Goal: Task Accomplishment & Management: Complete application form

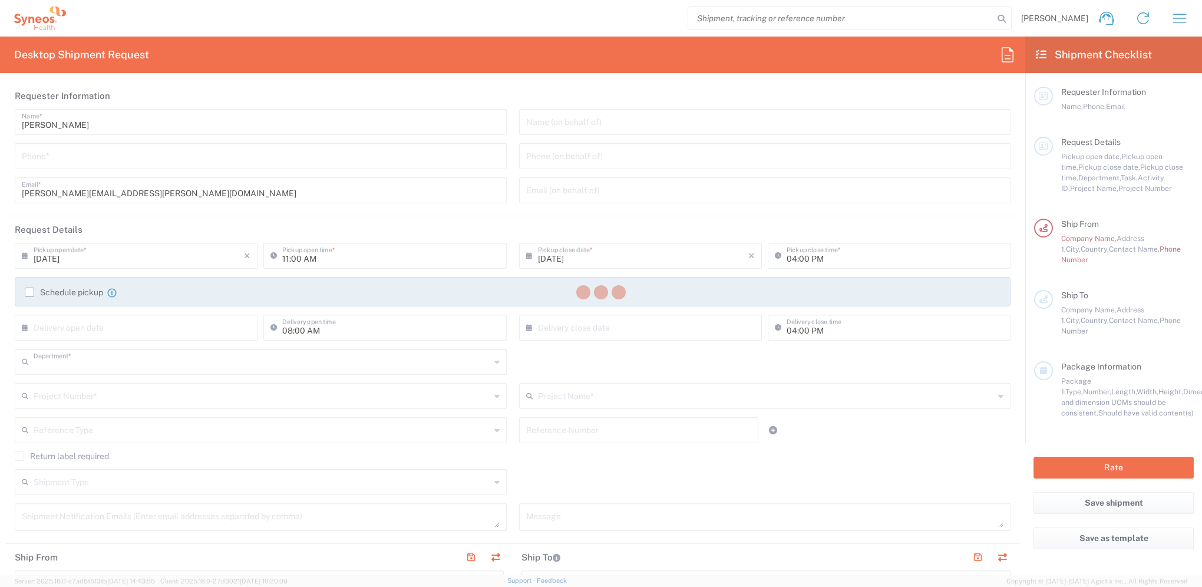
type input "3235"
type input "[GEOGRAPHIC_DATA]"
type input "Syneos Health Hungary Kft."
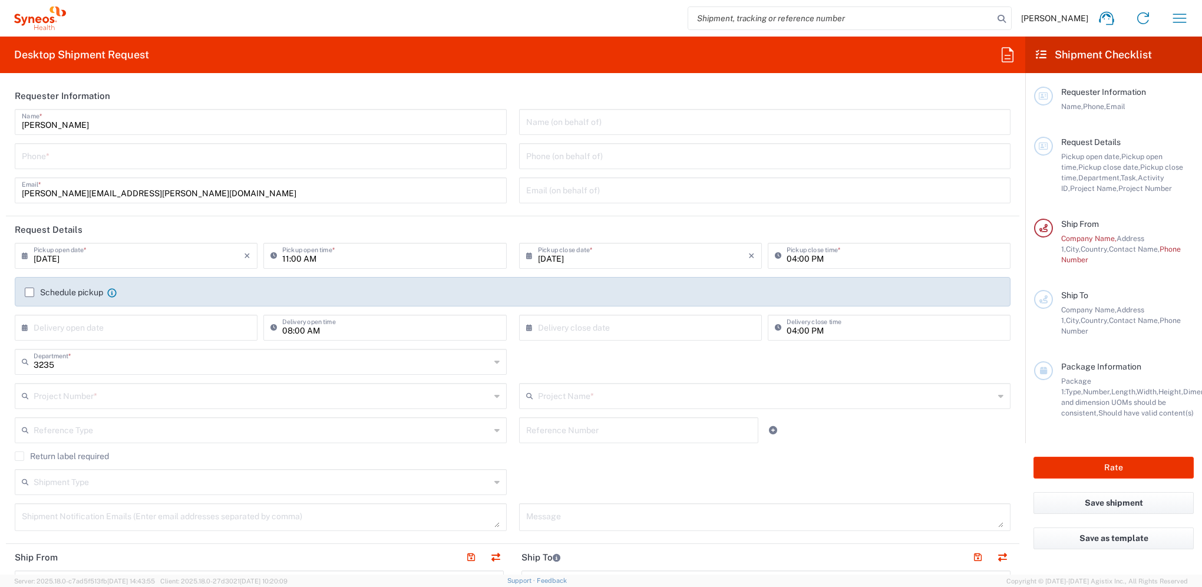
drag, startPoint x: 172, startPoint y: 158, endPoint x: 186, endPoint y: 160, distance: 14.3
click at [172, 158] on input "tel" at bounding box center [261, 155] width 478 height 21
drag, startPoint x: 40, startPoint y: 156, endPoint x: 233, endPoint y: 99, distance: 200.8
click at [40, 156] on input "[PHONE_NUMBER]" at bounding box center [261, 155] width 478 height 21
type input "[PHONE_NUMBER]"
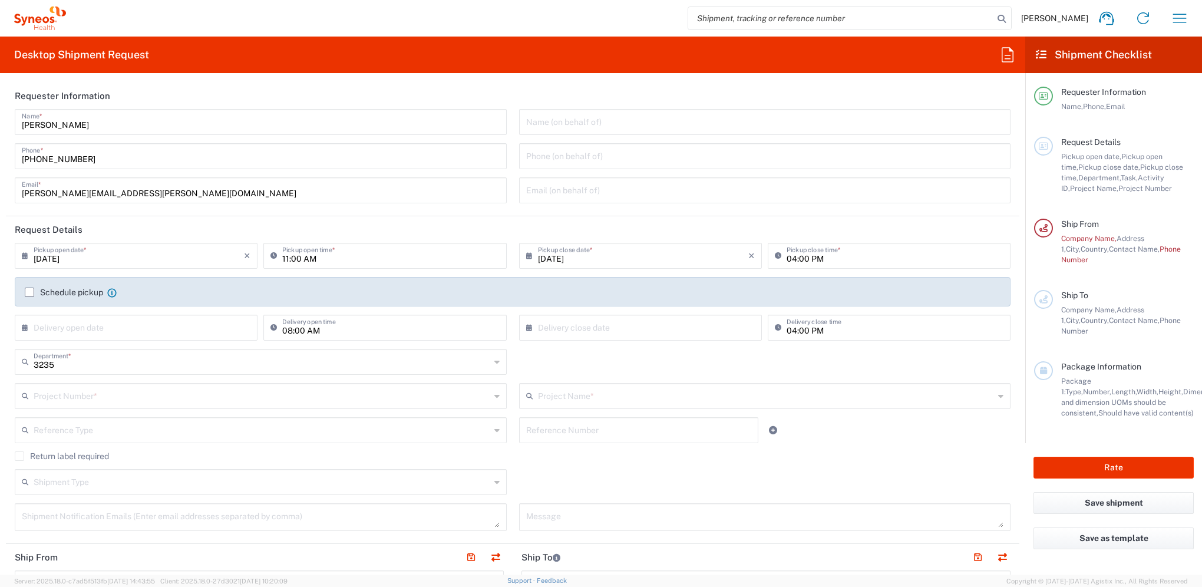
click at [29, 293] on label "Schedule pickup" at bounding box center [64, 292] width 78 height 9
click at [29, 292] on input "Schedule pickup" at bounding box center [29, 292] width 0 height 0
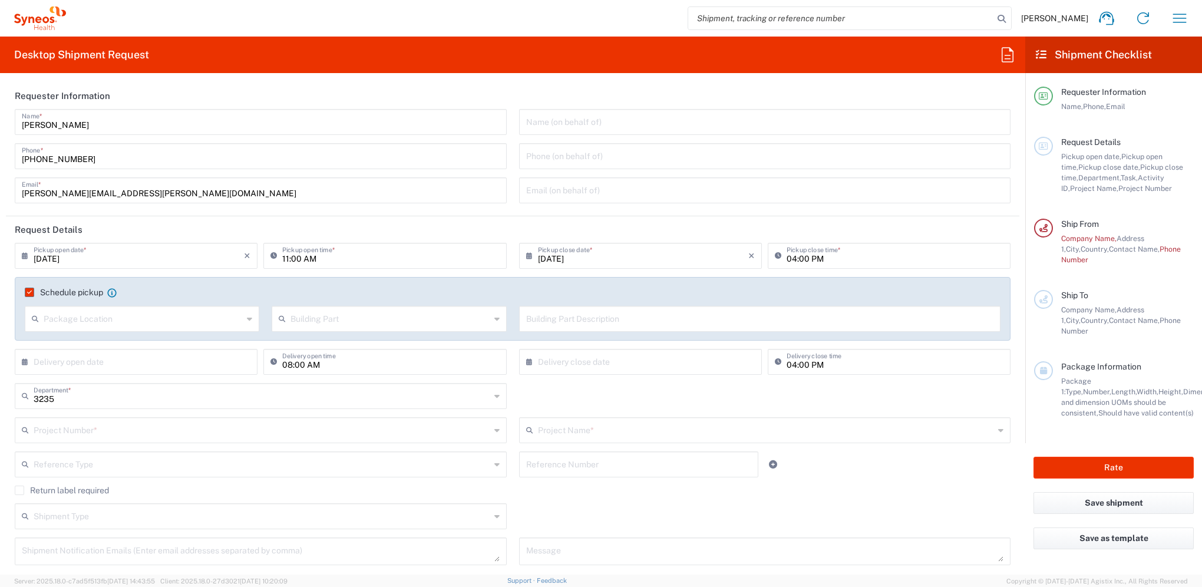
click at [148, 255] on input "[DATE]" at bounding box center [139, 255] width 210 height 21
click at [70, 262] on input "[DATE]" at bounding box center [139, 255] width 210 height 21
click at [38, 262] on input "[DATE]" at bounding box center [139, 255] width 210 height 21
click at [42, 262] on input "[DATE]" at bounding box center [139, 255] width 210 height 21
drag, startPoint x: 43, startPoint y: 259, endPoint x: 33, endPoint y: 260, distance: 10.1
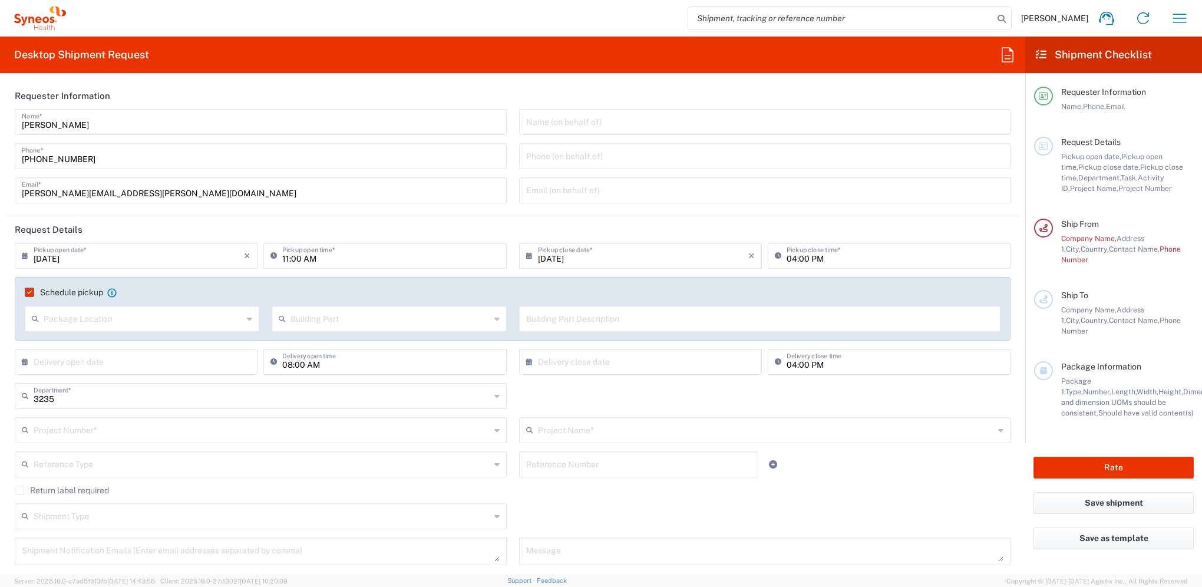
click at [33, 260] on div "[DATE] × Pickup open date *" at bounding box center [136, 256] width 243 height 26
click at [49, 262] on input "[DATE]" at bounding box center [139, 255] width 210 height 21
click at [42, 259] on input "[DATE]" at bounding box center [139, 255] width 210 height 21
click at [49, 261] on input "[DATE]" at bounding box center [139, 255] width 210 height 21
drag, startPoint x: 171, startPoint y: 193, endPoint x: 163, endPoint y: 195, distance: 8.0
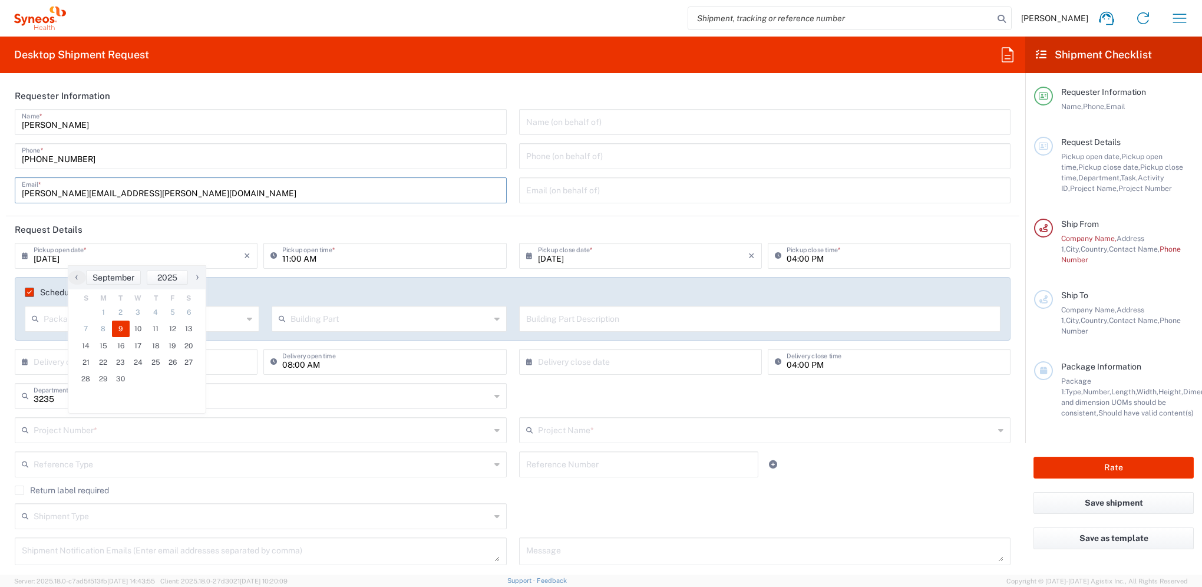
click at [171, 193] on input "[PERSON_NAME][EMAIL_ADDRESS][PERSON_NAME][DOMAIN_NAME]" at bounding box center [261, 189] width 478 height 21
click at [39, 255] on input "[DATE]" at bounding box center [139, 255] width 210 height 21
click at [138, 330] on span "10" at bounding box center [139, 329] width 18 height 16
type input "[DATE]"
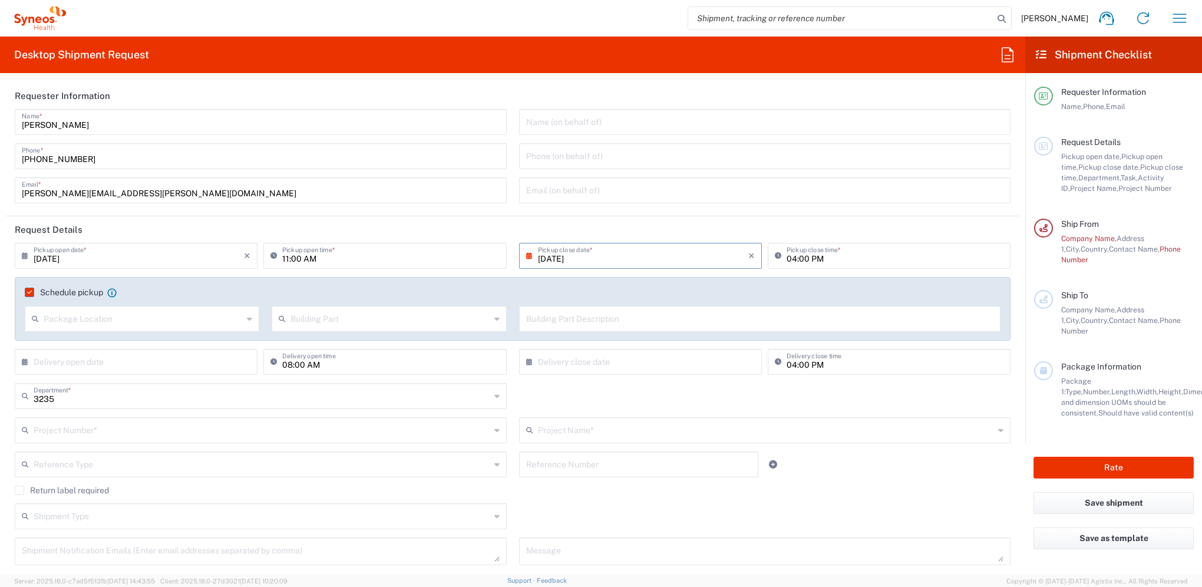
click at [427, 255] on input "11:00 AM" at bounding box center [390, 255] width 217 height 21
click at [309, 261] on input "11:00 AM" at bounding box center [390, 255] width 217 height 21
click at [286, 259] on input "11:00 AM" at bounding box center [390, 255] width 217 height 21
type input "09:00 AM"
click at [787, 259] on input "04:00 PM" at bounding box center [895, 255] width 217 height 21
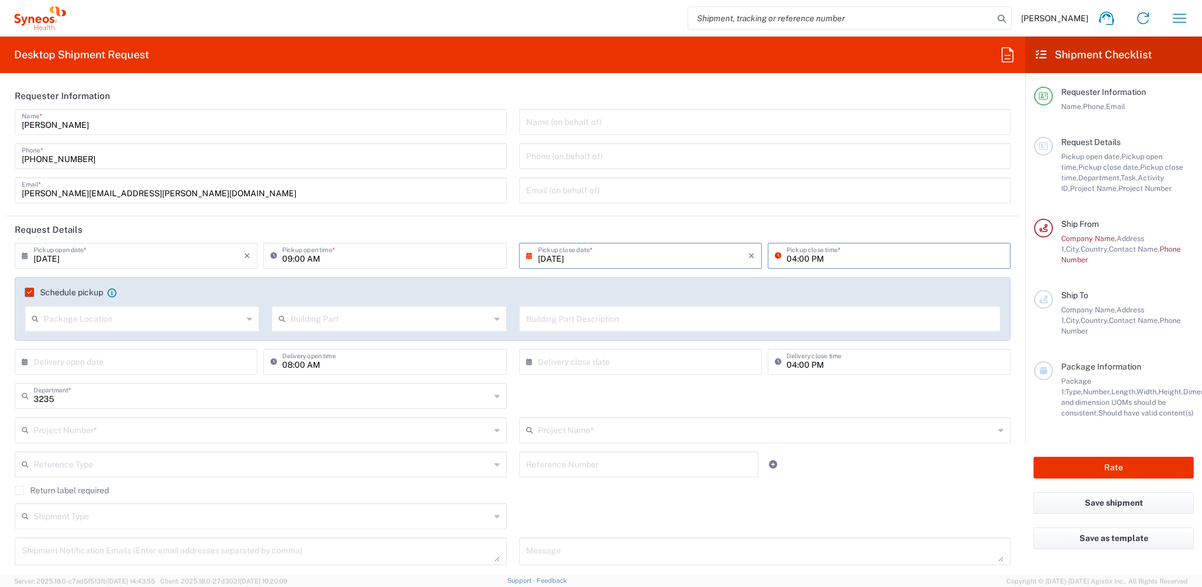
click at [787, 262] on input "04:00 PM" at bounding box center [895, 255] width 217 height 21
click at [788, 262] on input "04:00 PM" at bounding box center [895, 255] width 217 height 21
type input "03:00 PM"
click at [247, 318] on icon at bounding box center [249, 318] width 5 height 19
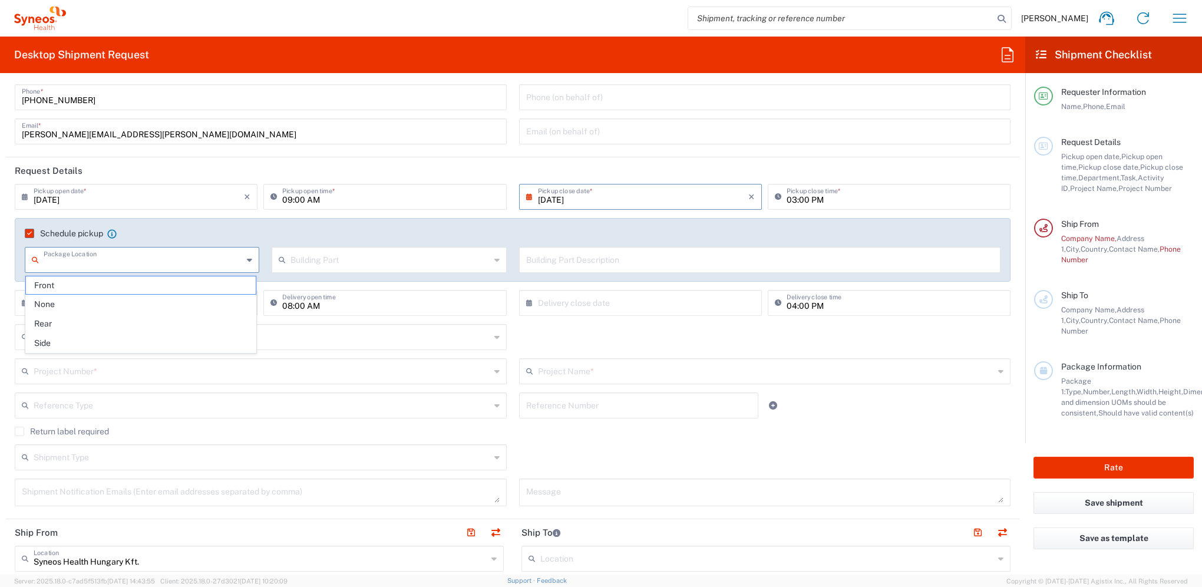
click at [364, 261] on input "text" at bounding box center [390, 259] width 199 height 21
click at [158, 257] on input "text" at bounding box center [143, 259] width 199 height 21
click at [622, 268] on input "text" at bounding box center [760, 259] width 468 height 21
click at [561, 330] on div "3235 Department * 3235 3000 3100 3109 3110 3111 3112 3125 3130 3135 3136 3150 3…" at bounding box center [513, 341] width 1008 height 34
click at [164, 303] on input "text" at bounding box center [139, 302] width 210 height 21
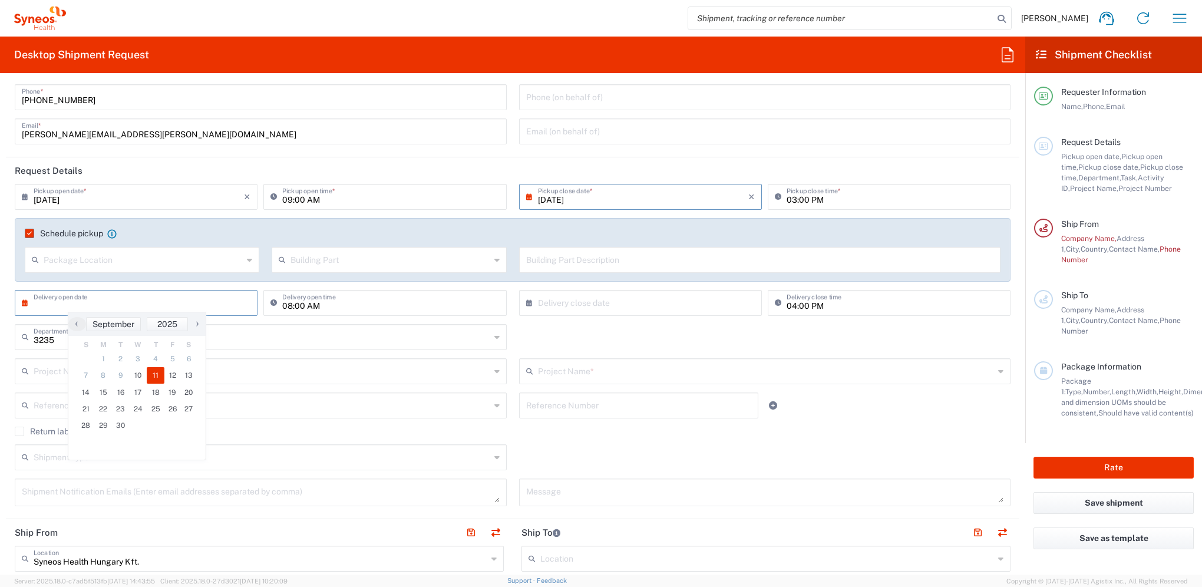
click at [157, 377] on span "11" at bounding box center [156, 375] width 18 height 16
type input "[DATE]"
click at [293, 304] on input "08:00 AM" at bounding box center [390, 302] width 217 height 21
type input "09:00 AM"
click at [599, 305] on input "text" at bounding box center [643, 302] width 210 height 21
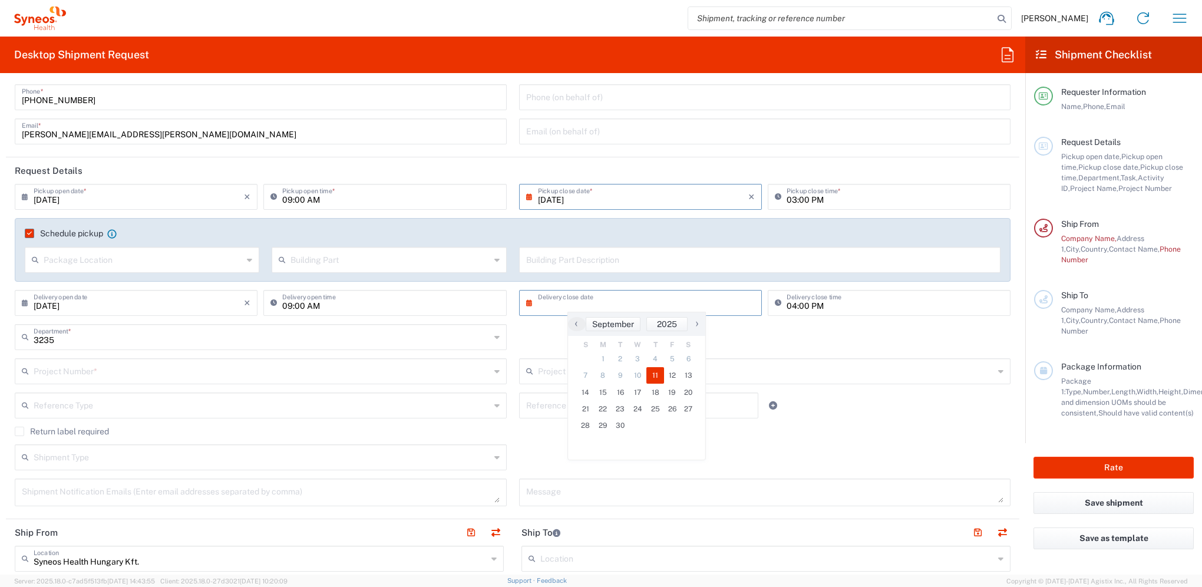
click at [653, 372] on span "11" at bounding box center [655, 375] width 18 height 16
type input "[DATE]"
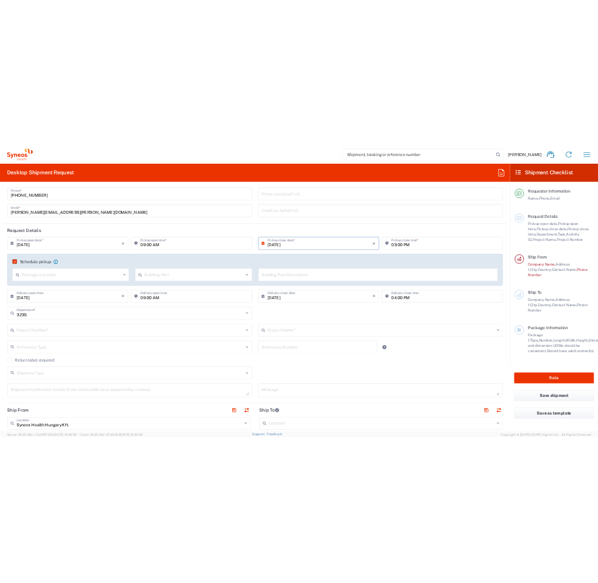
scroll to position [0, 0]
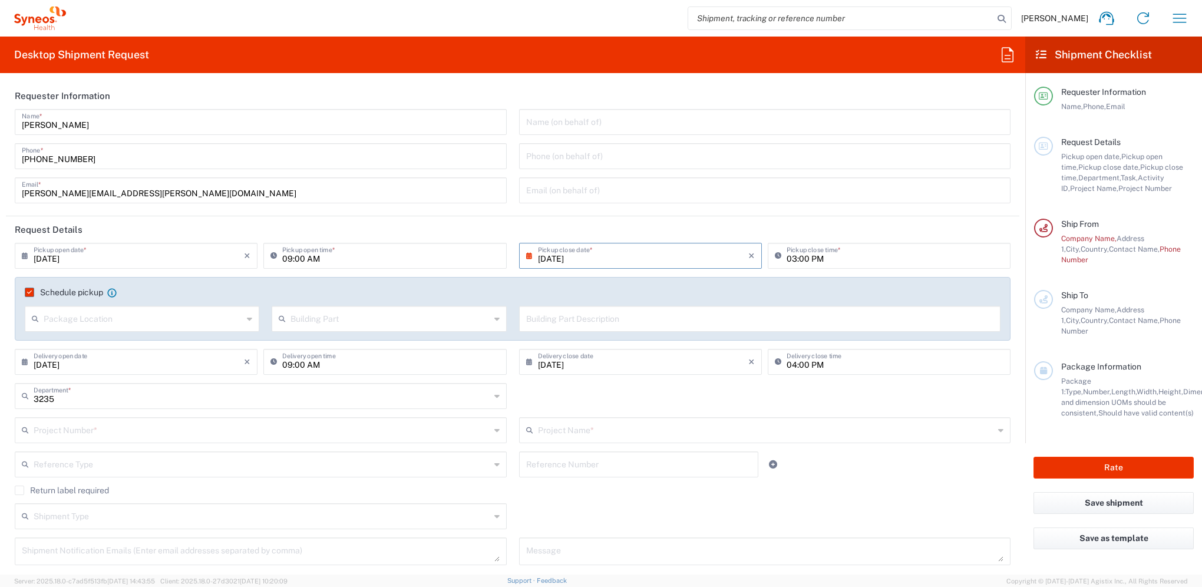
click at [247, 317] on icon at bounding box center [249, 318] width 5 height 19
click at [216, 359] on span "None" at bounding box center [141, 363] width 230 height 18
type input "None"
click at [414, 322] on input "text" at bounding box center [390, 318] width 199 height 21
drag, startPoint x: 359, startPoint y: 329, endPoint x: 351, endPoint y: 348, distance: 21.4
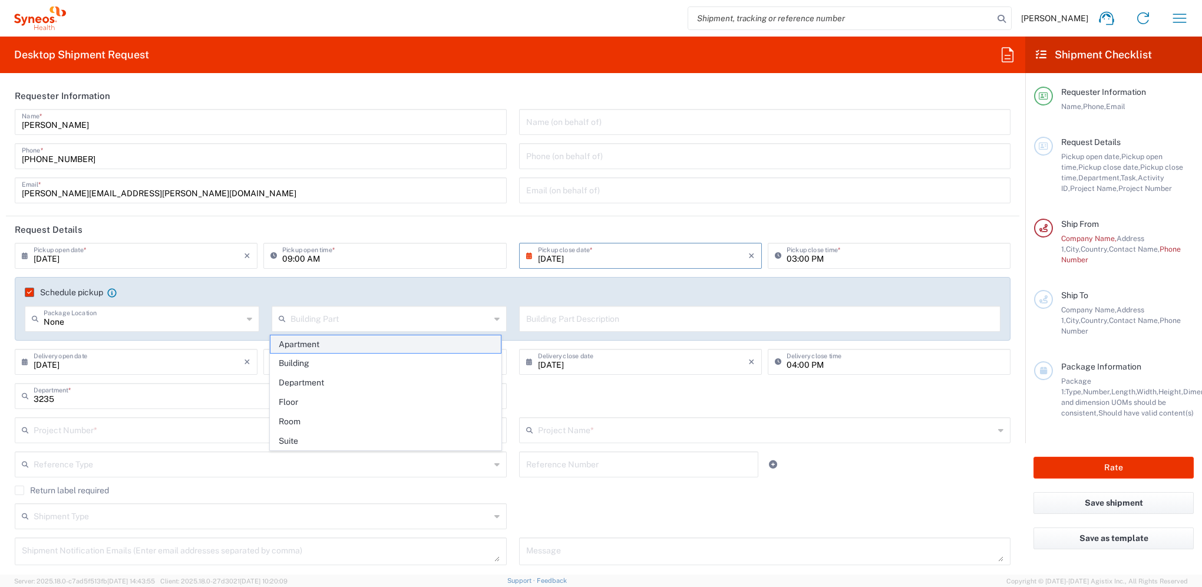
click at [359, 329] on div "Building Part" at bounding box center [389, 319] width 235 height 26
click at [344, 362] on span "Building" at bounding box center [385, 363] width 230 height 18
type input "Building"
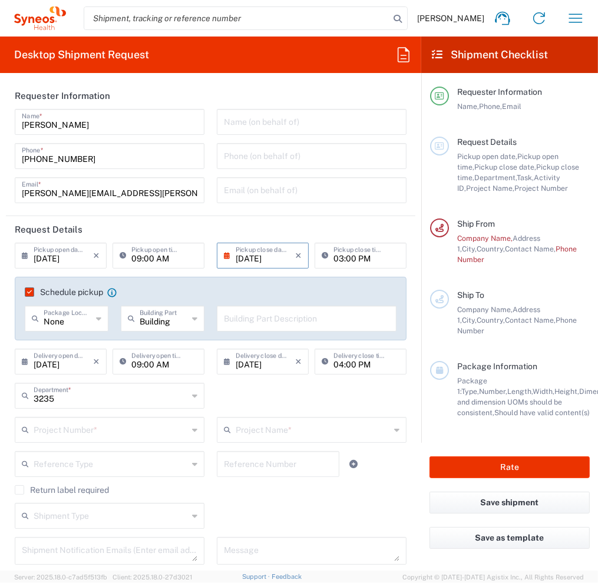
click at [283, 321] on input "text" at bounding box center [307, 318] width 166 height 21
paste input "U épület 3. emelet"
click at [286, 403] on div "3235 Department * 3235 3000 3100 3109 3110 3111 3112 3125 3130 3135 3136 3150 3…" at bounding box center [211, 400] width 404 height 34
click at [226, 324] on input "U épület 3. emelet" at bounding box center [307, 318] width 166 height 21
click at [240, 322] on input "U epület 3. emelet" at bounding box center [307, 318] width 166 height 21
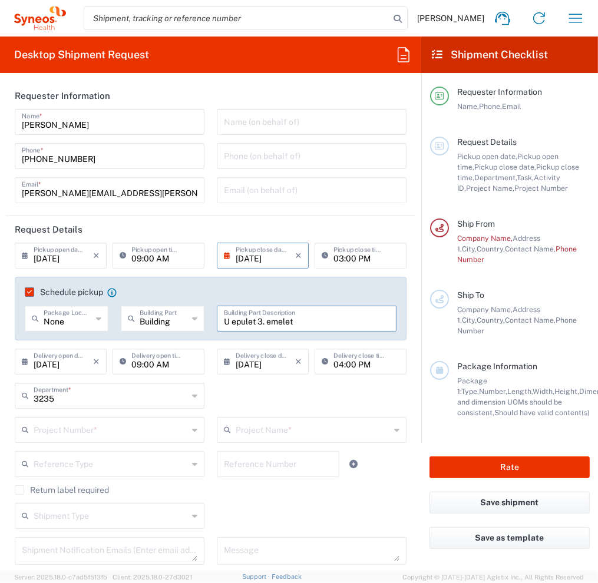
click at [224, 322] on input "U epulet 3. emelet" at bounding box center [307, 318] width 166 height 21
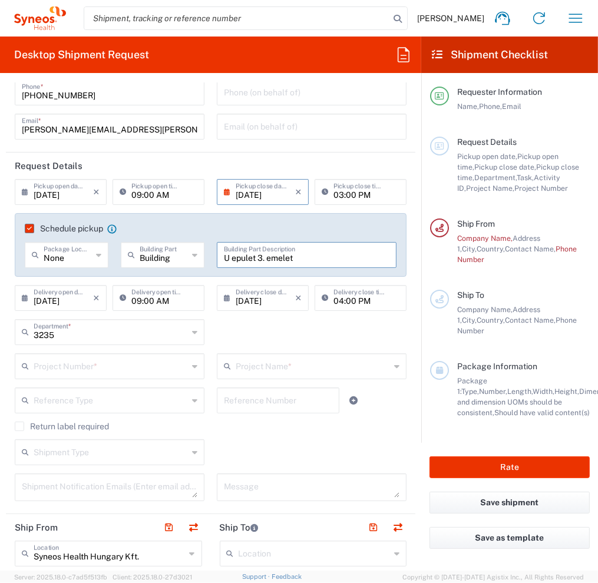
scroll to position [59, 0]
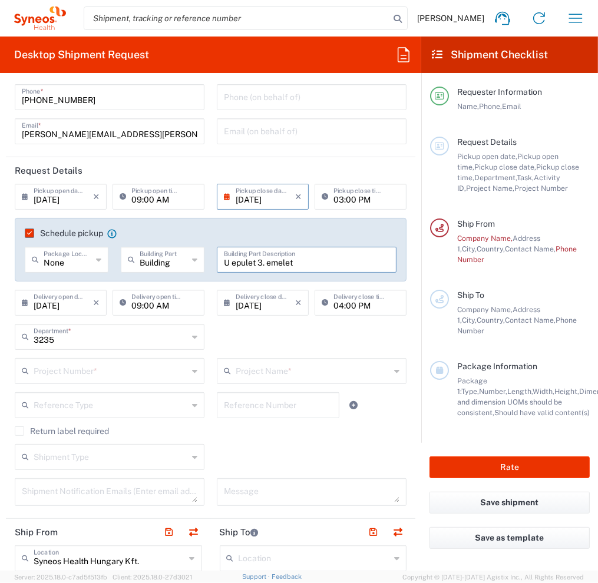
type input "U epulet 3. emelet"
click at [77, 379] on input "text" at bounding box center [111, 370] width 154 height 21
click at [76, 373] on input "text" at bounding box center [111, 370] width 154 height 21
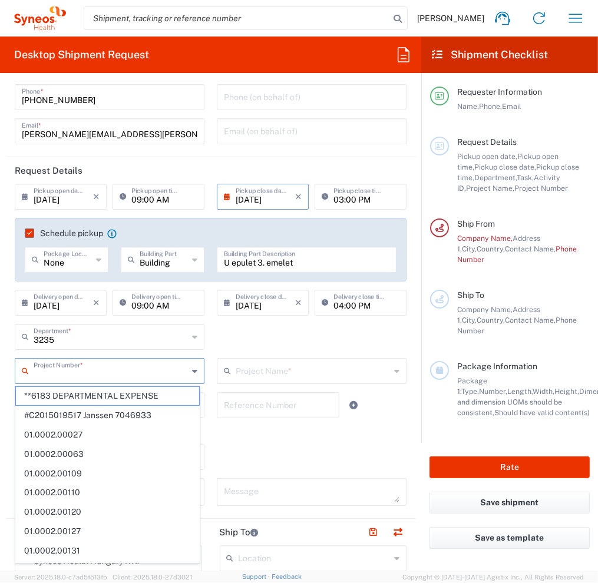
paste input "7005228"
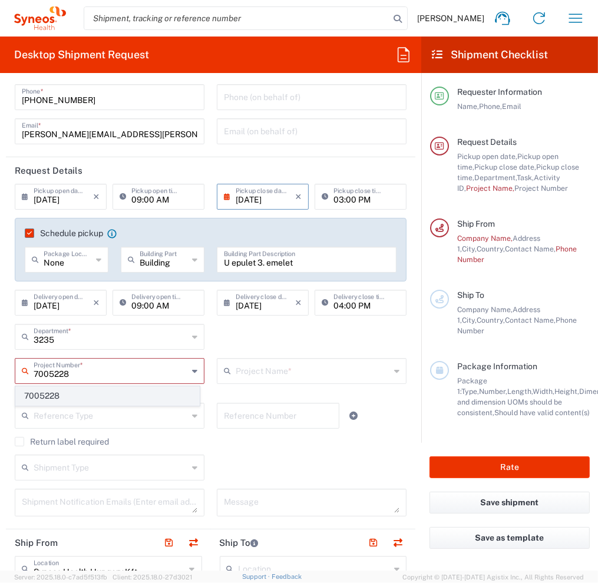
type input "7005228"
click at [98, 395] on span "7005228" at bounding box center [107, 396] width 183 height 18
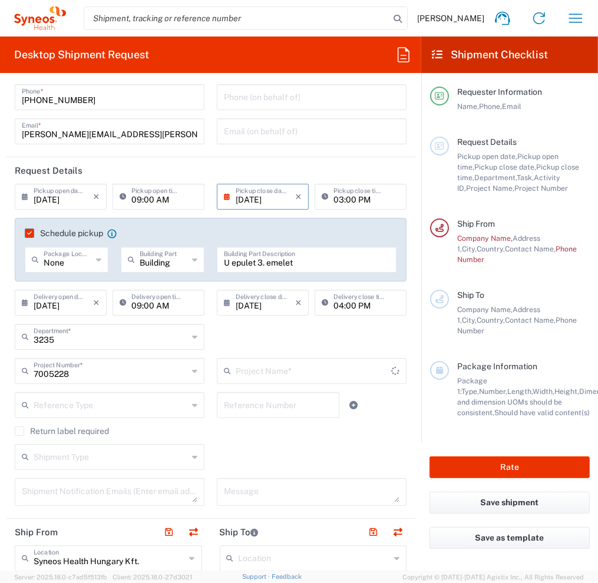
type input "Cerevel 7005228"
click at [94, 405] on input "text" at bounding box center [111, 404] width 154 height 21
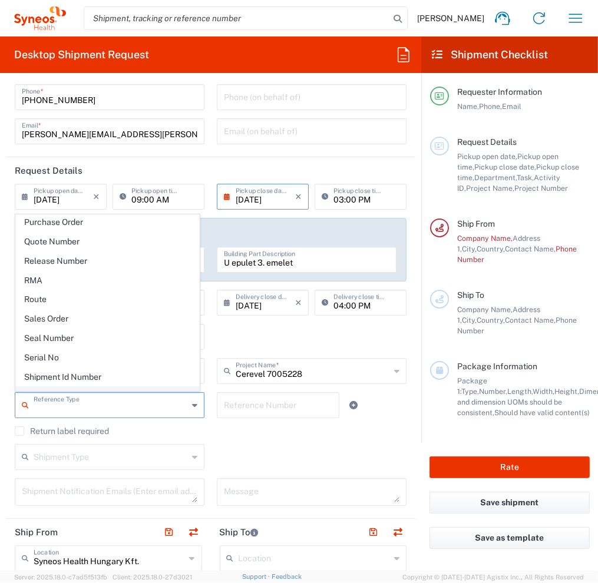
scroll to position [766, 0]
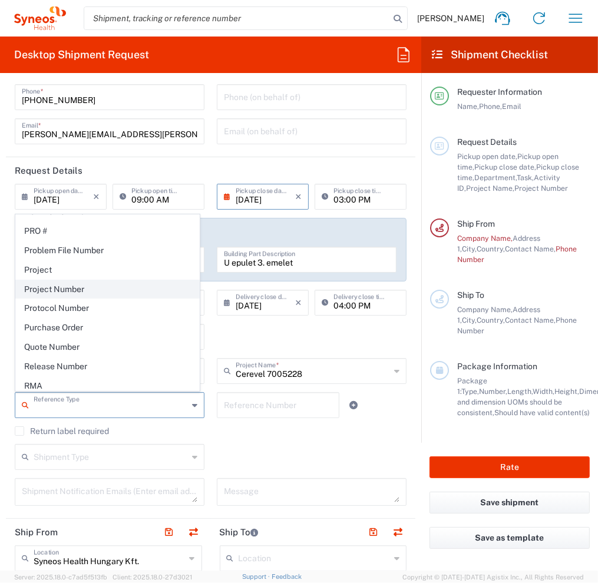
click at [95, 284] on span "Project Number" at bounding box center [107, 289] width 183 height 18
type input "Project Number"
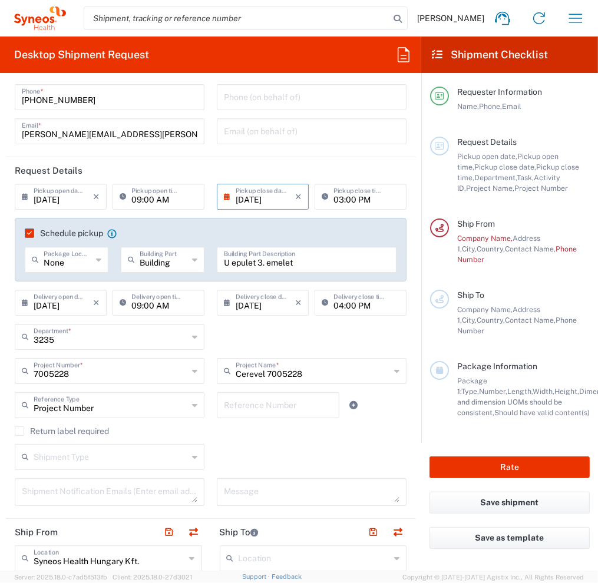
click at [279, 388] on div "Cerevel 7005228 Project Name * Cerevel 7005228 ([GEOGRAPHIC_DATA]) 3 Clinical E…" at bounding box center [312, 375] width 202 height 34
click at [270, 404] on input "text" at bounding box center [278, 404] width 108 height 21
paste input "7005228"
type input "7005228"
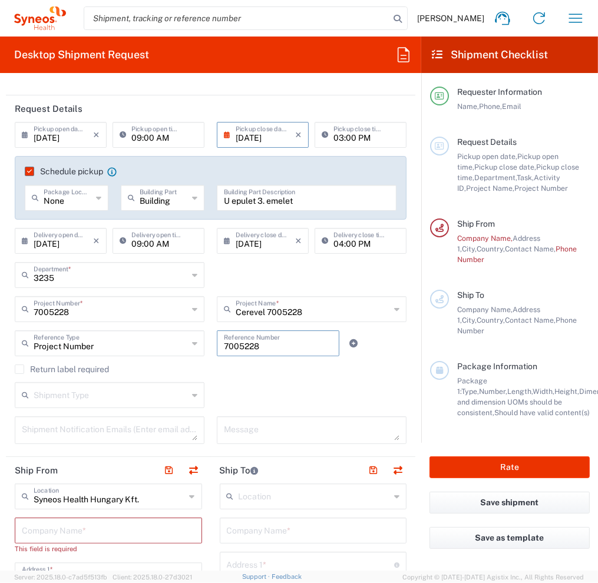
scroll to position [236, 0]
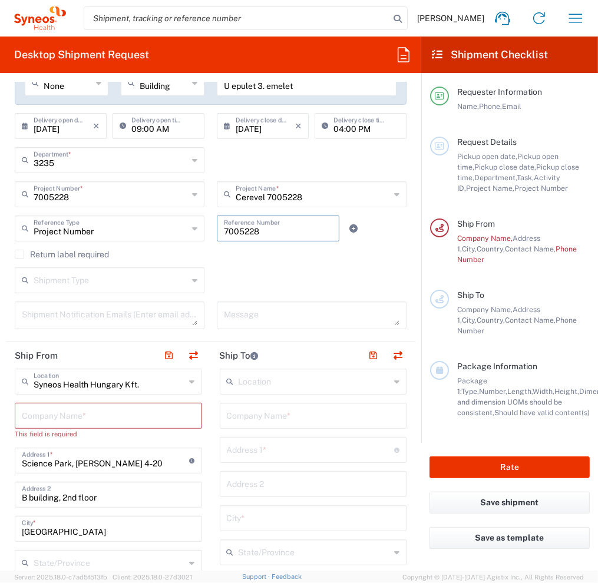
click at [21, 255] on label "Return label required" at bounding box center [62, 254] width 94 height 9
click at [19, 255] on input "Return label required" at bounding box center [19, 255] width 0 height 0
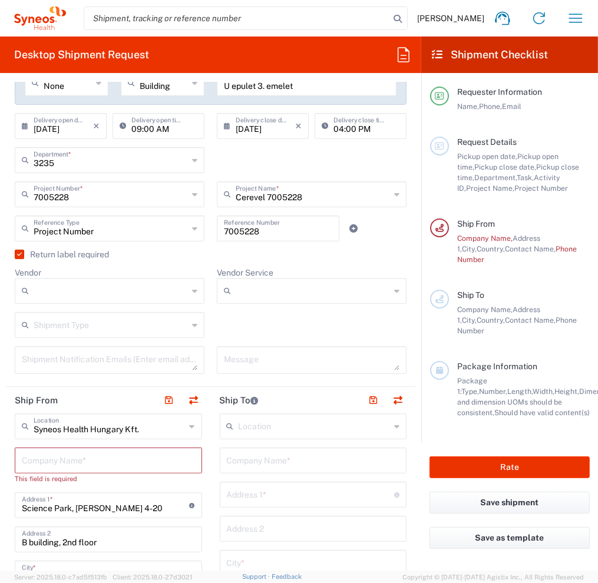
click at [21, 255] on label "Return label required" at bounding box center [62, 254] width 94 height 9
click at [17, 255] on input "Return label required" at bounding box center [17, 255] width 0 height 0
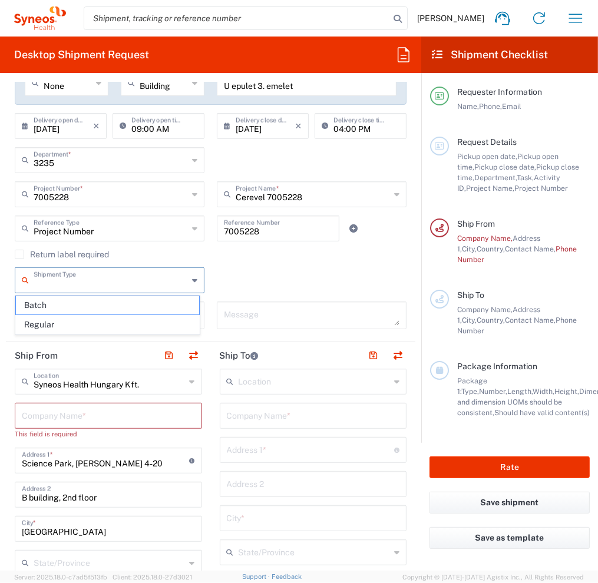
click at [101, 279] on input "text" at bounding box center [111, 279] width 154 height 21
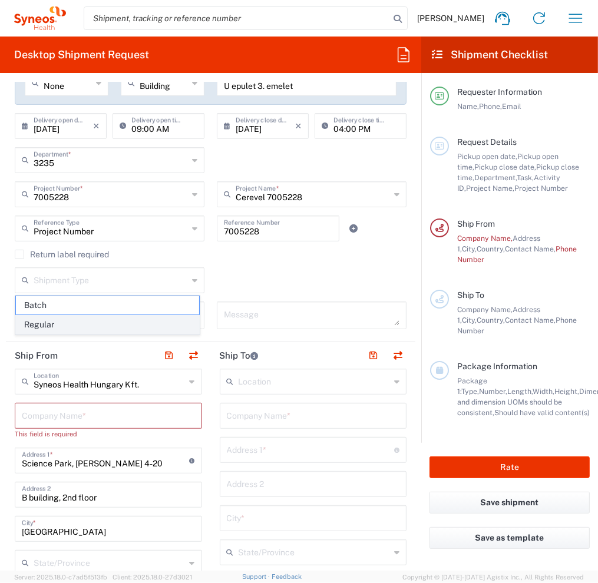
click at [100, 322] on span "Regular" at bounding box center [107, 325] width 183 height 18
type input "Regular"
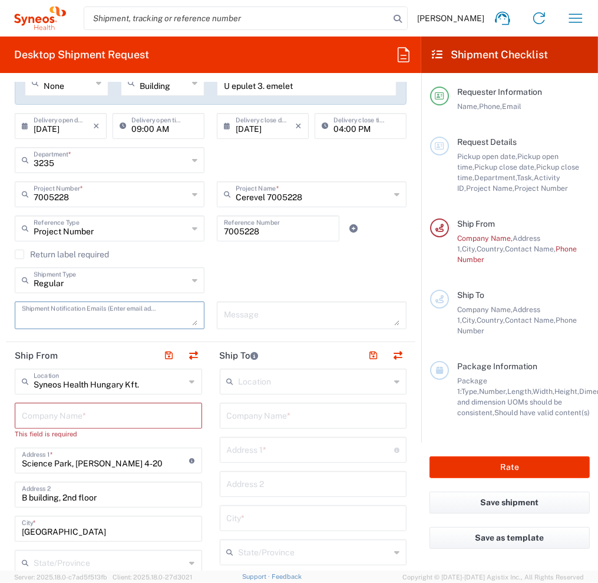
click at [93, 313] on textarea at bounding box center [110, 315] width 176 height 21
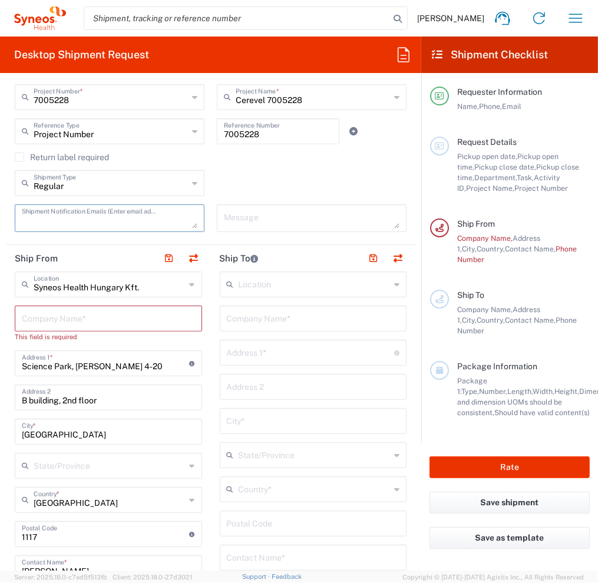
scroll to position [354, 0]
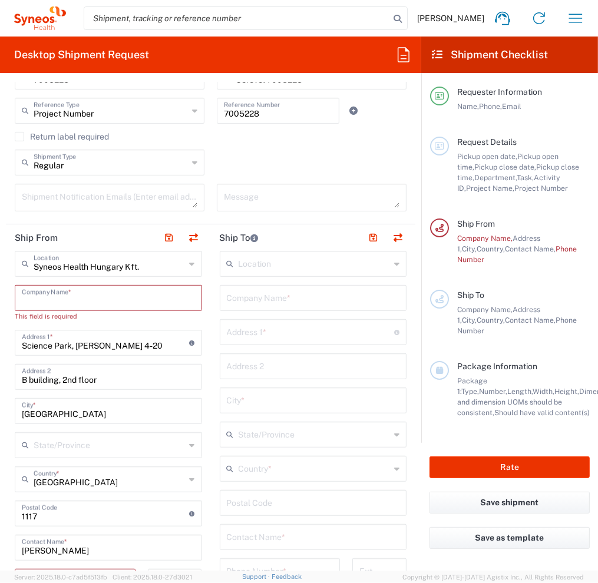
click at [141, 305] on input "text" at bounding box center [108, 297] width 173 height 21
click at [104, 267] on input "Syneos Health Hungary Kft." at bounding box center [110, 263] width 152 height 21
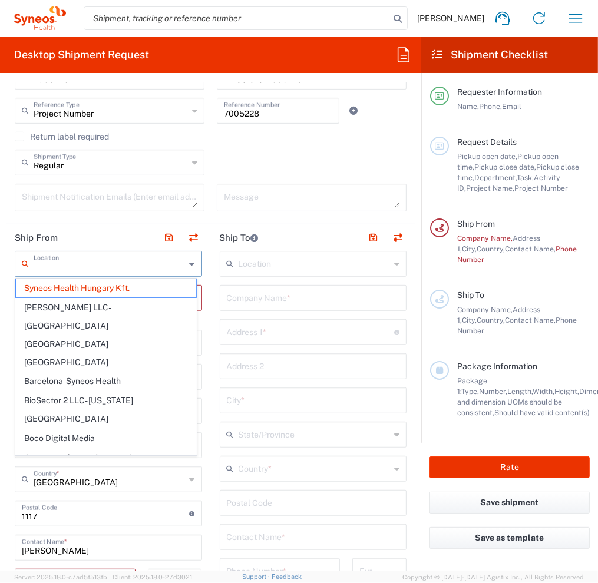
paste input "Komárom-Esztergom Vármegyei [GEOGRAPHIC_DATA]"
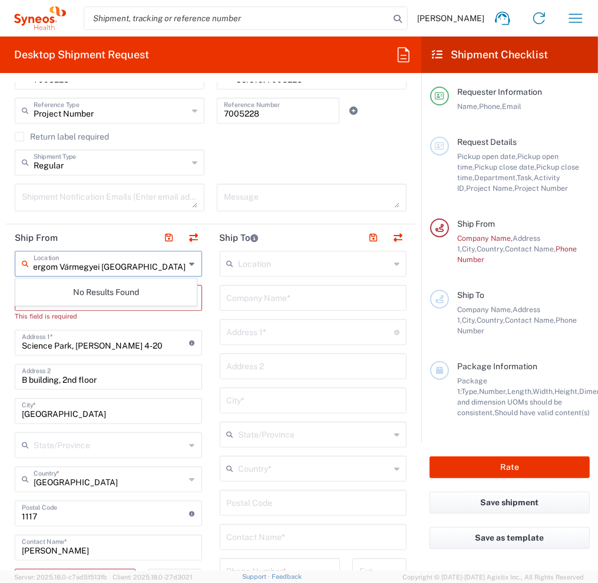
click at [73, 268] on input "Komárom-Esztergom Vármegyei [GEOGRAPHIC_DATA]" at bounding box center [110, 263] width 152 height 21
click at [148, 263] on input "Komárom-Esztergom Vármegyei [GEOGRAPHIC_DATA]" at bounding box center [110, 263] width 152 height 21
click at [167, 265] on input "Komárom-Esztergom Vármegyei [GEOGRAPHIC_DATA]" at bounding box center [110, 263] width 152 height 21
click at [159, 266] on input "Komárom-Esztergom Vármegyei [GEOGRAPHIC_DATA]" at bounding box center [110, 263] width 152 height 21
click at [52, 266] on input "Komárom-Esztergom Vármegyei [GEOGRAPHIC_DATA]" at bounding box center [110, 263] width 152 height 21
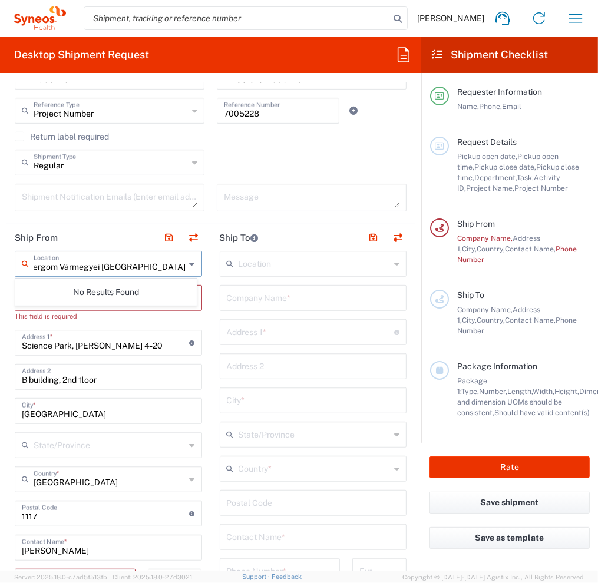
click at [54, 267] on input "Komárom-Esztergom Vármegyei [GEOGRAPHIC_DATA]" at bounding box center [110, 263] width 152 height 21
type input "Komarom-Esztergom Varmegyei Szent Borbala Korhaz"
click at [117, 238] on header "Ship From" at bounding box center [108, 238] width 205 height 27
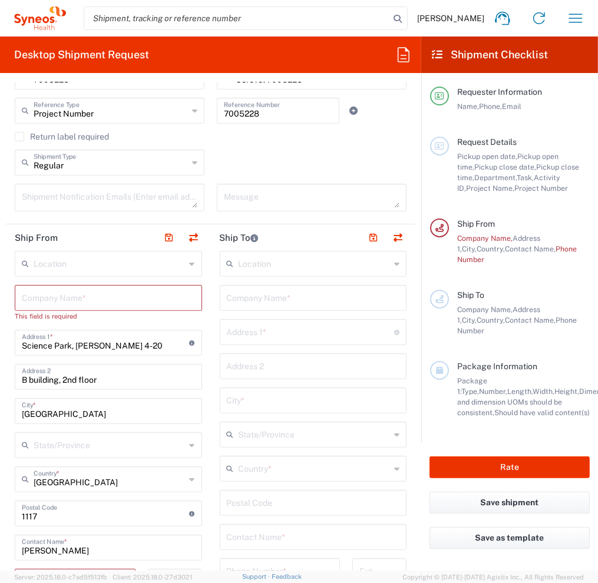
click at [124, 292] on input "text" at bounding box center [108, 297] width 173 height 21
paste input "Komarom-Esztergom Vármegyei Szent Borbála Korhaz"
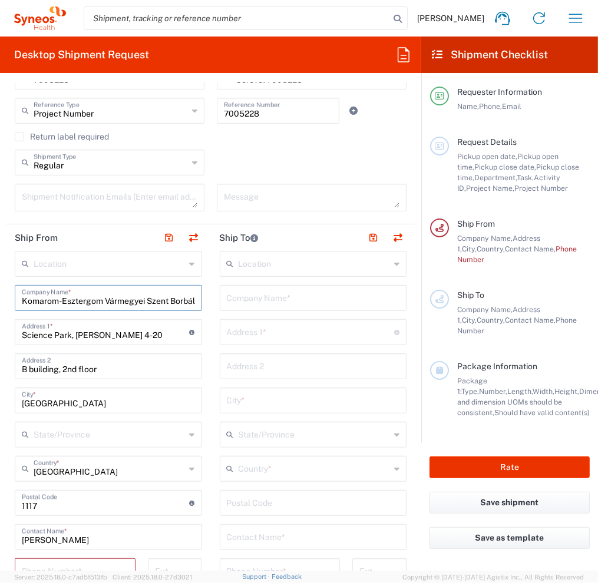
scroll to position [0, 39]
click at [117, 332] on input "Science Park, [PERSON_NAME] 4-20" at bounding box center [106, 331] width 168 height 21
click at [68, 302] on input "Komarom-Esztergom Vármegyei Szent Borbála Korhaz" at bounding box center [108, 297] width 173 height 21
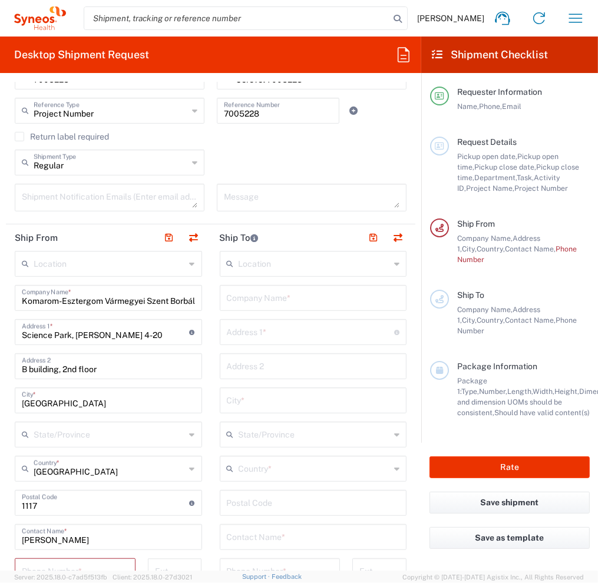
click at [68, 302] on input "Komarom-Esztergom Vármegyei Szent Borbála Korhaz" at bounding box center [108, 297] width 173 height 21
paste input "armegyei Szent [PERSON_NAME]"
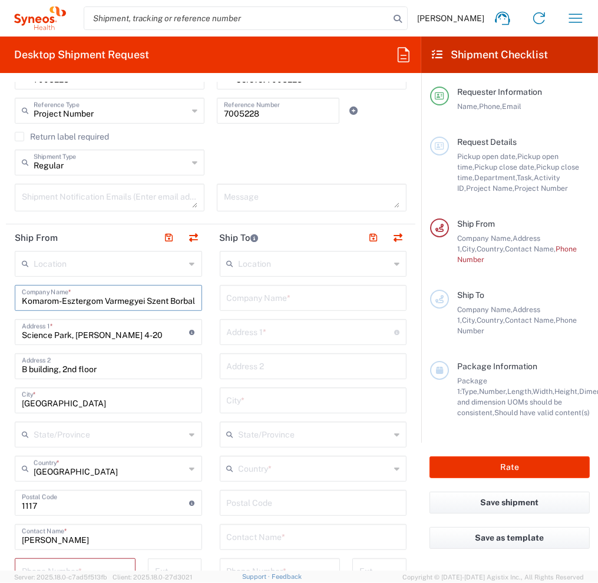
scroll to position [0, 39]
click at [25, 301] on input "Komarom-Esztergom Varmegyei Szent Borbala Korhaz" at bounding box center [108, 297] width 173 height 21
click at [64, 301] on input "Komarom-Esztergom Varmegyei Szent Borbala Korhaz" at bounding box center [108, 297] width 173 height 21
type input "Komarom-Esztergom Varmegyei Szent Borbala Korhaz"
click at [78, 335] on input "Science Park, [PERSON_NAME] 4-20" at bounding box center [106, 331] width 168 height 21
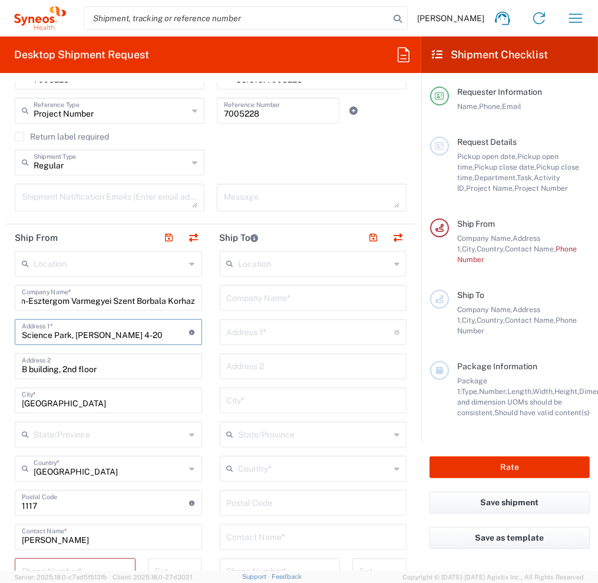
scroll to position [0, 0]
click at [101, 327] on input "Science Park, [PERSON_NAME] 4-20" at bounding box center [106, 331] width 168 height 21
click at [98, 332] on input "Science Park, [PERSON_NAME] 4-20" at bounding box center [106, 331] width 168 height 21
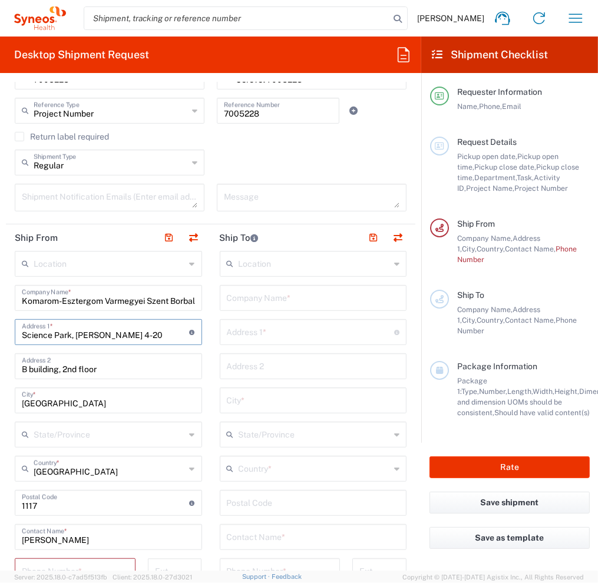
drag, startPoint x: 98, startPoint y: 332, endPoint x: 105, endPoint y: 336, distance: 7.7
click at [115, 328] on input "Science Park, [PERSON_NAME] 4-20" at bounding box center [106, 331] width 168 height 21
paste input "[PERSON_NAME] u. 77."
type input "[PERSON_NAME] u. 77."
click at [79, 373] on input "B building, 2nd floor" at bounding box center [108, 365] width 173 height 21
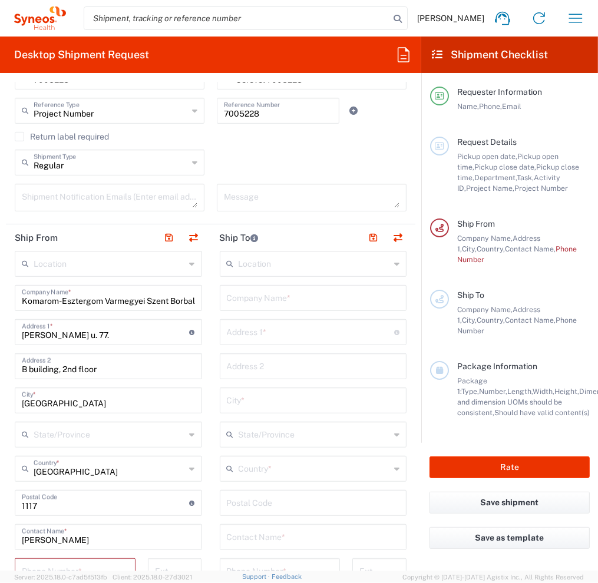
click at [79, 371] on input "B building, 2nd floor" at bounding box center [108, 365] width 173 height 21
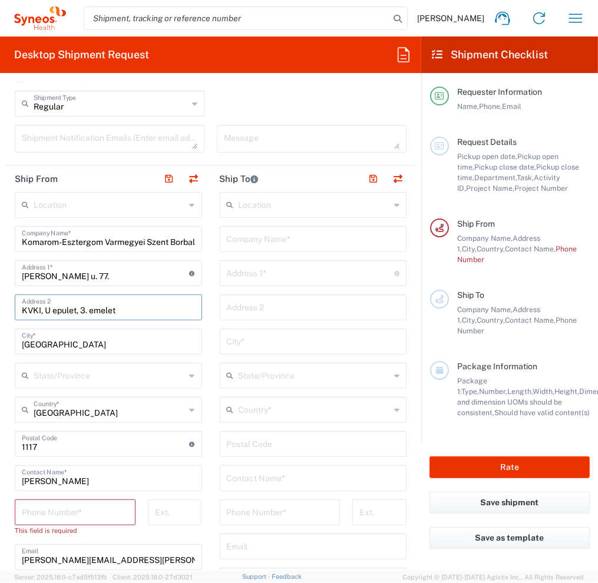
scroll to position [471, 0]
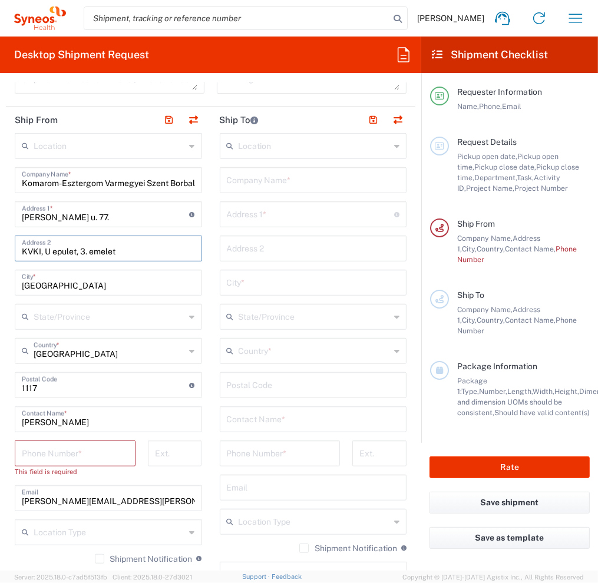
type input "KVKI, U epulet, 3. emelet"
click at [81, 283] on input "[GEOGRAPHIC_DATA]" at bounding box center [108, 282] width 173 height 21
type input "Tatabanya"
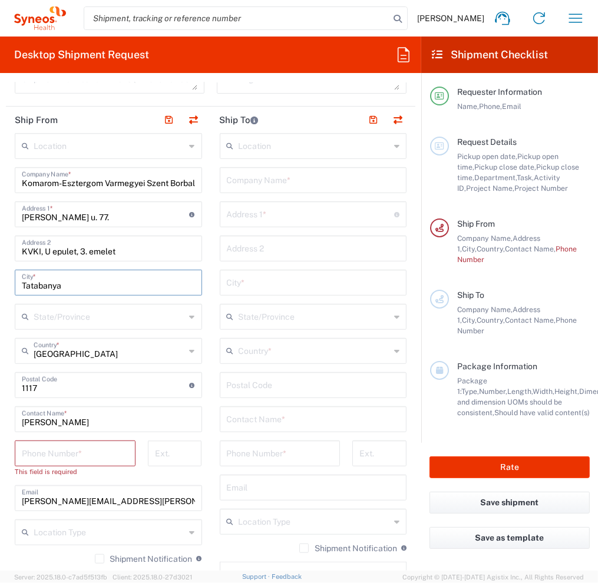
click at [62, 393] on input "undefined" at bounding box center [106, 384] width 168 height 21
type input "2800"
click at [53, 443] on input "tel" at bounding box center [75, 453] width 107 height 21
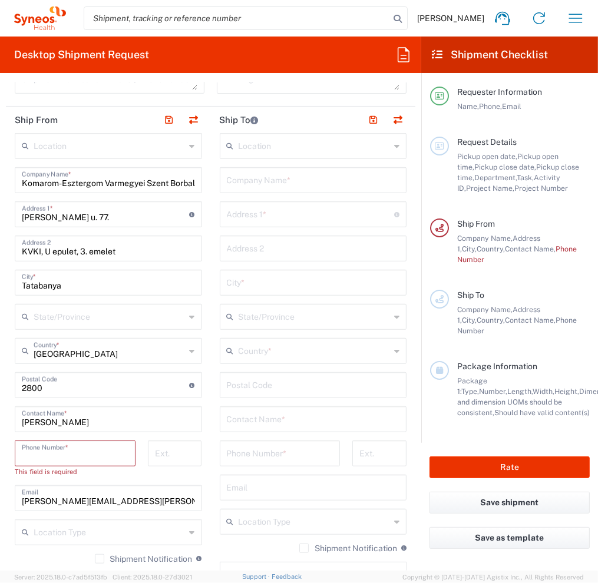
paste input "[PERSON_NAME]"
type input "[PERSON_NAME]"
click at [61, 421] on input "[PERSON_NAME]" at bounding box center [108, 418] width 173 height 21
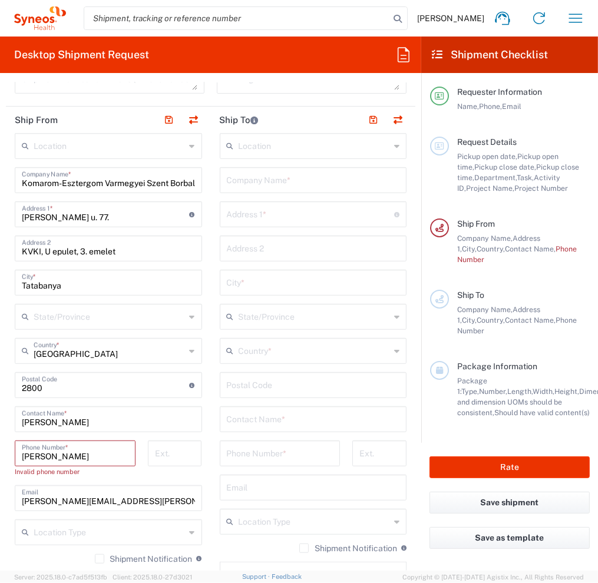
click at [61, 421] on input "[PERSON_NAME]" at bounding box center [108, 418] width 173 height 21
paste input "[PERSON_NAME]"
type input "[PERSON_NAME]"
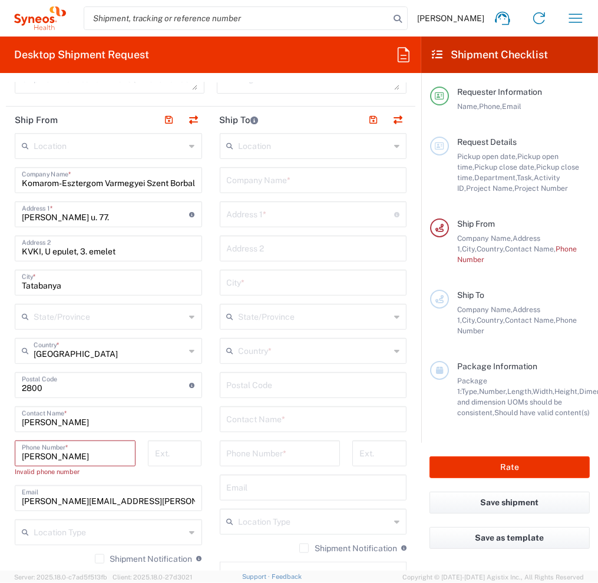
click at [65, 455] on input "[PERSON_NAME]" at bounding box center [75, 453] width 107 height 21
paste input "[PHONE_NUMBER]"
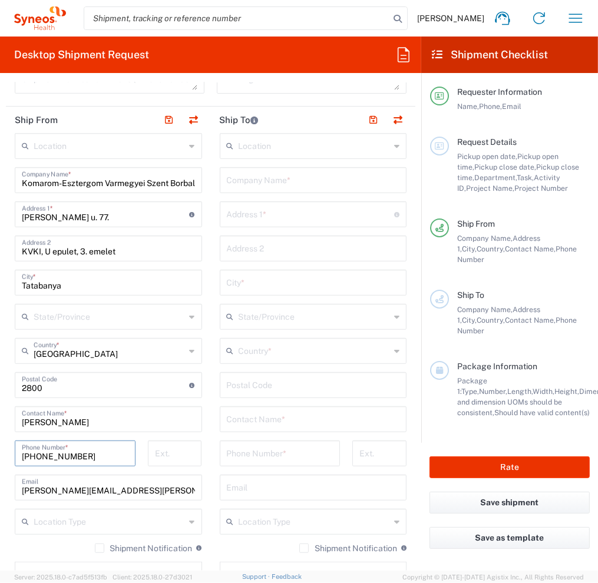
click at [21, 455] on div "[PHONE_NUMBER] Phone Number *" at bounding box center [75, 454] width 121 height 26
click at [64, 455] on input "[PHONE_NUMBER]" at bounding box center [75, 453] width 107 height 21
type input "[PHONE_NUMBER]"
drag, startPoint x: 98, startPoint y: 485, endPoint x: 86, endPoint y: 488, distance: 12.9
click at [98, 485] on input "[PERSON_NAME][EMAIL_ADDRESS][PERSON_NAME][DOMAIN_NAME]" at bounding box center [108, 487] width 173 height 21
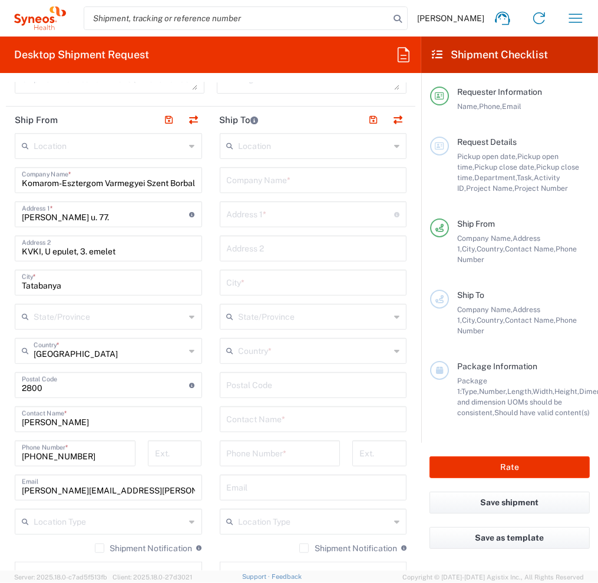
click at [98, 485] on input "[PERSON_NAME][EMAIL_ADDRESS][PERSON_NAME][DOMAIN_NAME]" at bounding box center [108, 487] width 173 height 21
click at [99, 485] on input "[PERSON_NAME][EMAIL_ADDRESS][PERSON_NAME][DOMAIN_NAME]" at bounding box center [108, 487] width 173 height 21
click at [86, 488] on input "[PERSON_NAME][EMAIL_ADDRESS][PERSON_NAME][DOMAIN_NAME]" at bounding box center [108, 487] width 173 height 21
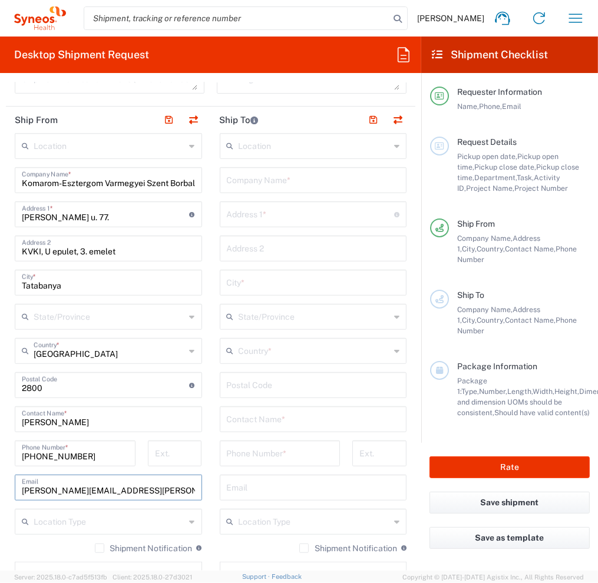
click at [82, 488] on input "[PERSON_NAME][EMAIL_ADDRESS][PERSON_NAME][DOMAIN_NAME]" at bounding box center [108, 487] width 173 height 21
paste input "[PERSON_NAME][EMAIL_ADDRESS][DOMAIN_NAME]"
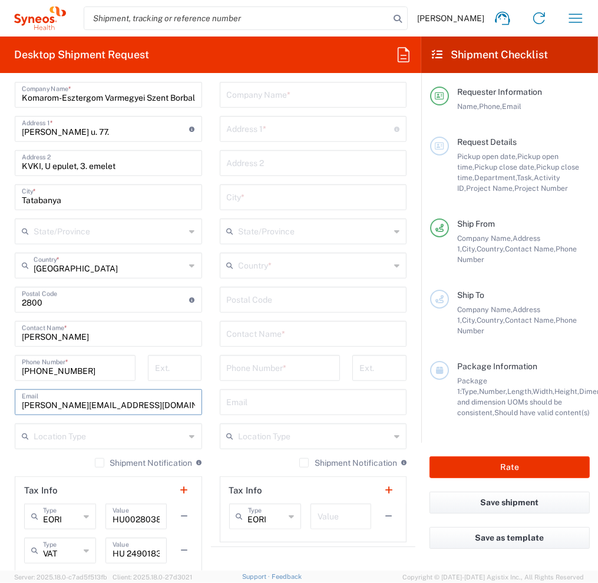
scroll to position [648, 0]
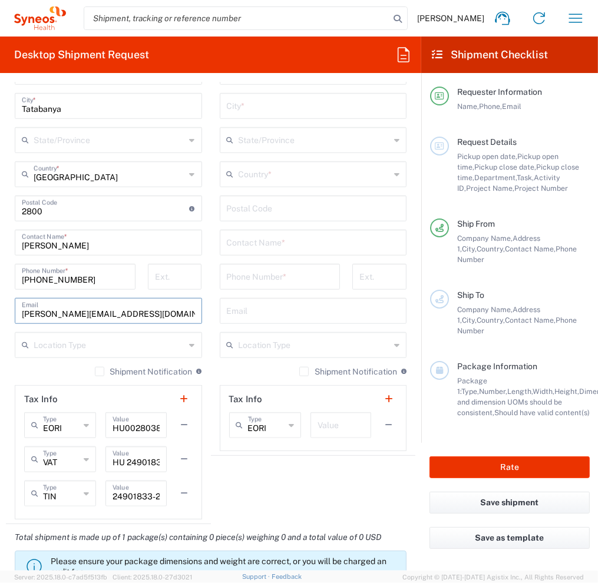
type input "[PERSON_NAME][EMAIL_ADDRESS][DOMAIN_NAME]"
click at [115, 348] on input "text" at bounding box center [110, 344] width 152 height 21
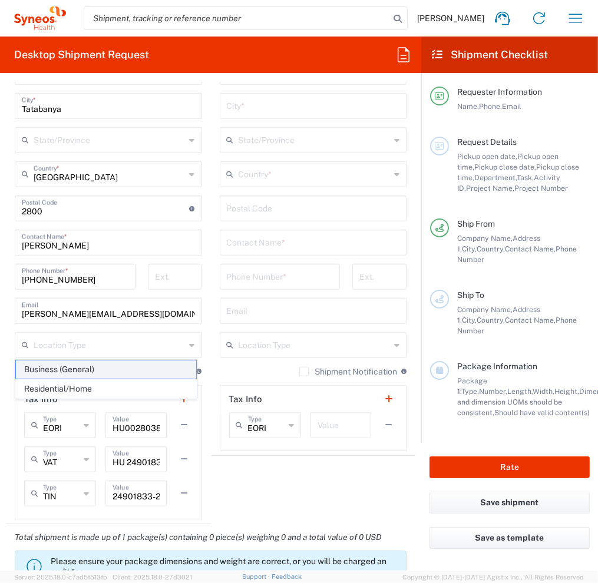
click at [99, 366] on span "Business (General)" at bounding box center [106, 370] width 180 height 18
type input "Business (General)"
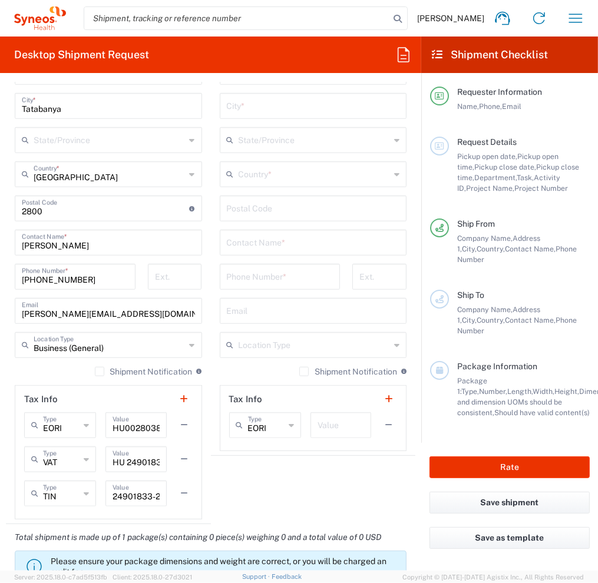
click at [95, 370] on label "Shipment Notification" at bounding box center [144, 371] width 98 height 9
click at [100, 372] on input "Shipment Notification" at bounding box center [100, 372] width 0 height 0
click at [299, 372] on label "Shipment Notification" at bounding box center [348, 371] width 98 height 9
click at [304, 372] on input "Shipment Notification" at bounding box center [304, 372] width 0 height 0
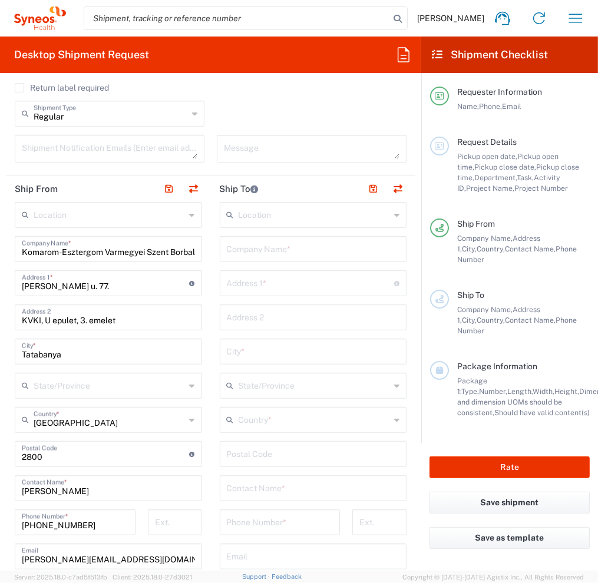
scroll to position [354, 0]
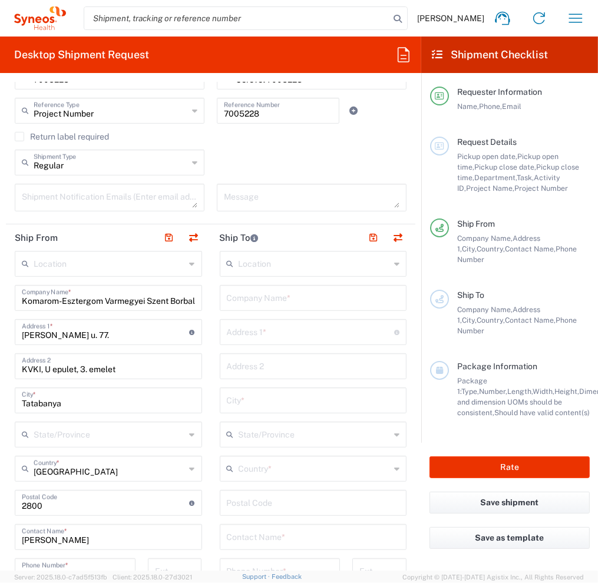
click at [260, 303] on input "text" at bounding box center [313, 297] width 173 height 21
type input "[PERSON_NAME] - Syneos Health - HO"
click at [259, 334] on input "text" at bounding box center [311, 331] width 168 height 21
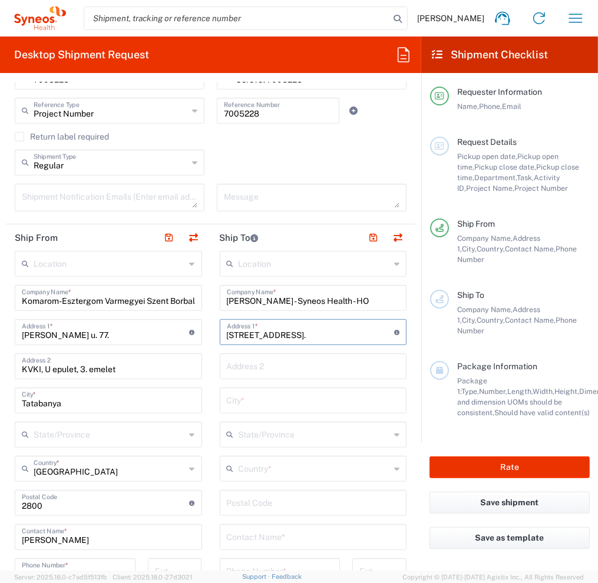
type input "[STREET_ADDRESS]."
drag, startPoint x: 222, startPoint y: 359, endPoint x: 255, endPoint y: 370, distance: 34.3
click at [227, 359] on input "text" at bounding box center [313, 365] width 173 height 21
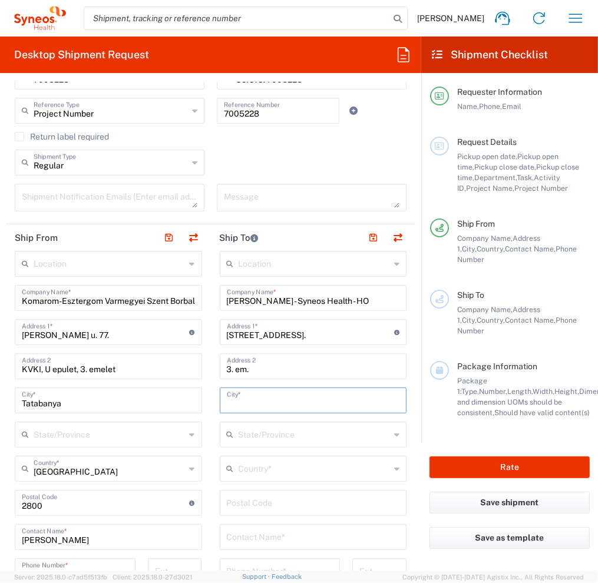
click at [260, 371] on input "3. em." at bounding box center [313, 365] width 173 height 21
type input "3. em. 50 ajto, kcs.: 46"
click at [247, 396] on input "text" at bounding box center [313, 400] width 173 height 21
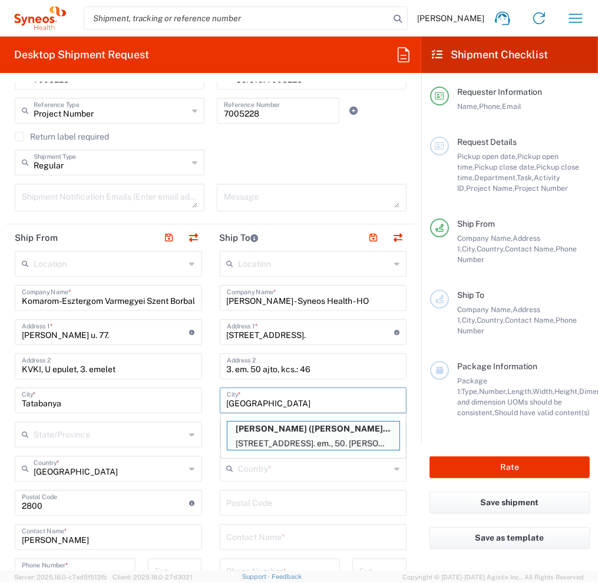
type input "[GEOGRAPHIC_DATA]"
click at [334, 365] on input "3. em. 50 ajto, kcs.: 46" at bounding box center [313, 365] width 173 height 21
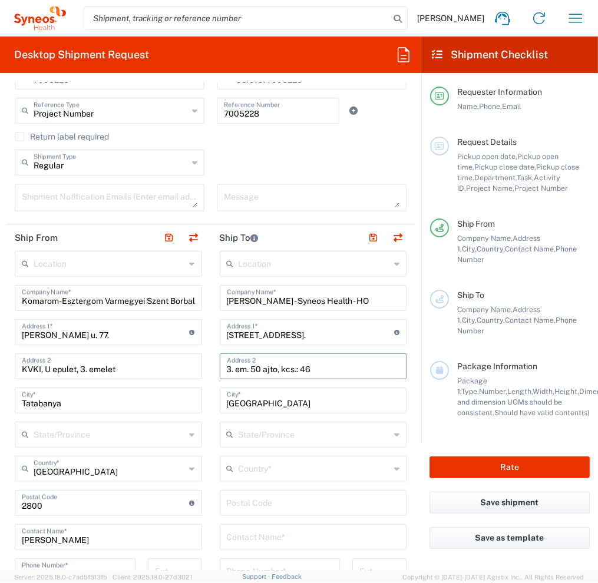
scroll to position [530, 0]
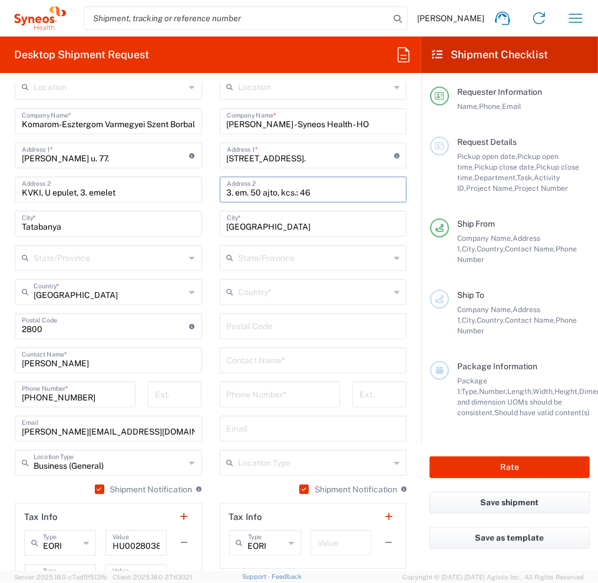
click at [279, 288] on input "text" at bounding box center [315, 291] width 152 height 21
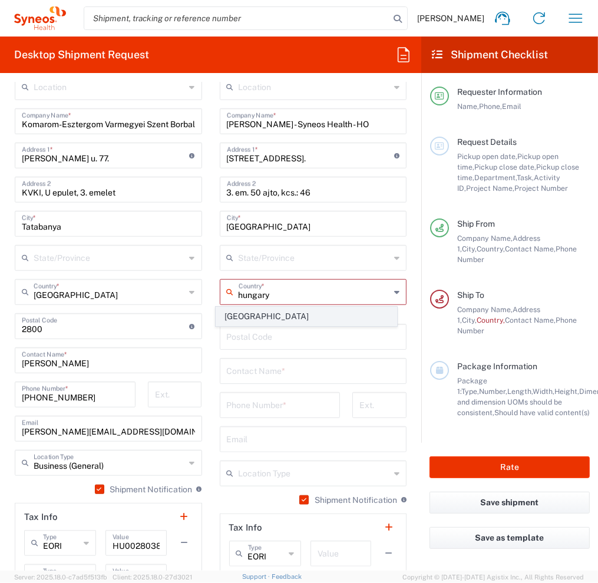
click at [233, 317] on span "[GEOGRAPHIC_DATA]" at bounding box center [306, 317] width 180 height 18
type input "[GEOGRAPHIC_DATA]"
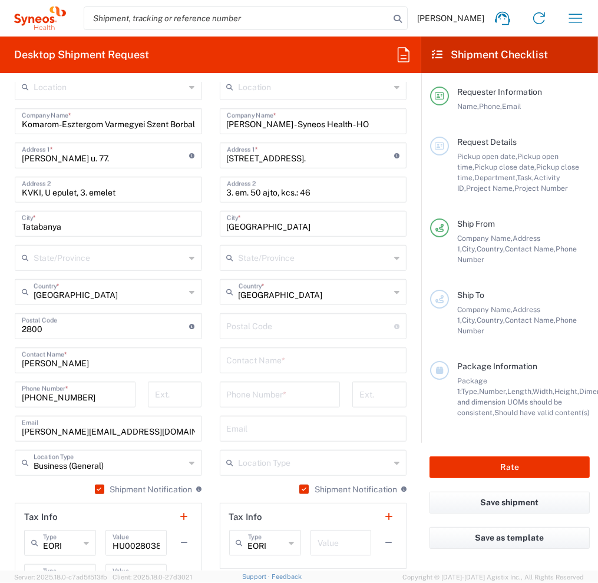
click at [246, 331] on input "undefined" at bounding box center [311, 325] width 168 height 21
type input "1092"
click at [231, 357] on input "text" at bounding box center [313, 359] width 173 height 21
type input "[PERSON_NAME]"
click at [246, 390] on input "tel" at bounding box center [280, 394] width 107 height 21
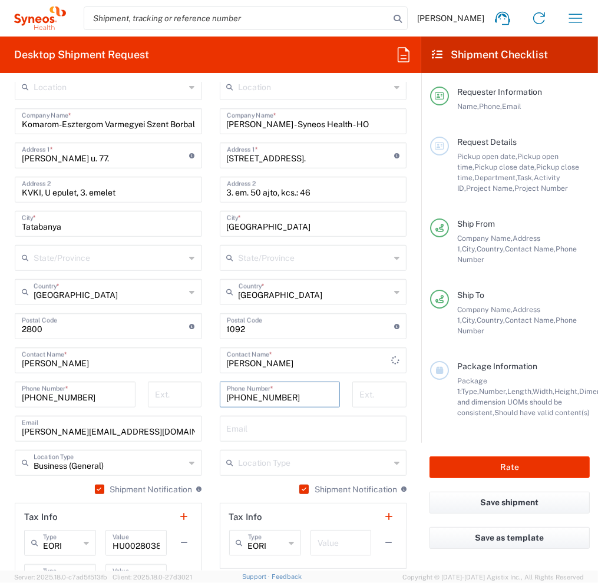
drag, startPoint x: 238, startPoint y: 397, endPoint x: 304, endPoint y: 367, distance: 72.3
click at [238, 397] on input "[PHONE_NUMBER]" at bounding box center [280, 394] width 107 height 21
type input "[PHONE_NUMBER]"
click at [294, 428] on input "text" at bounding box center [313, 428] width 173 height 21
type input "[PERSON_NAME][EMAIL_ADDRESS][PERSON_NAME][DOMAIN_NAME]"
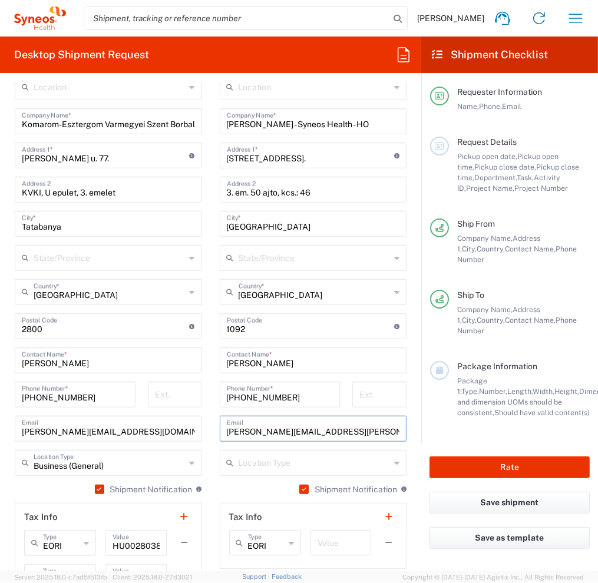
type input "[PERSON_NAME]"
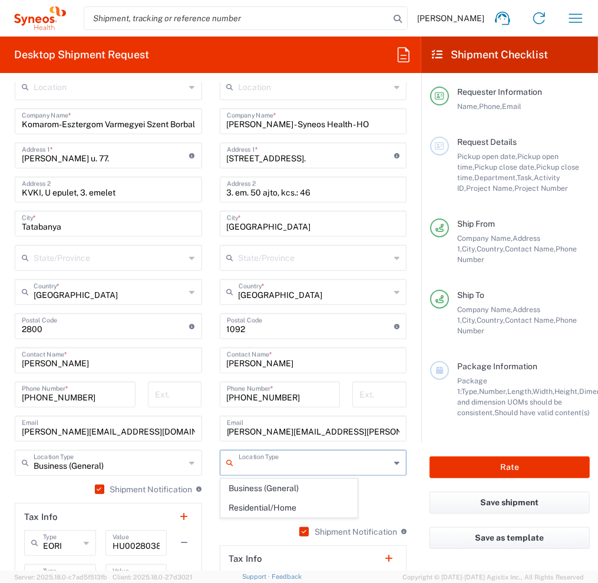
click at [265, 463] on input "text" at bounding box center [315, 462] width 152 height 21
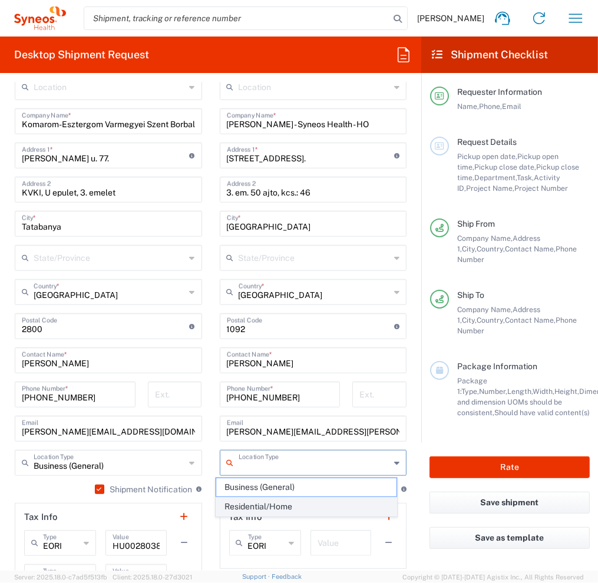
click at [265, 506] on span "Residential/Home" at bounding box center [306, 507] width 180 height 18
type input "Residential/Home"
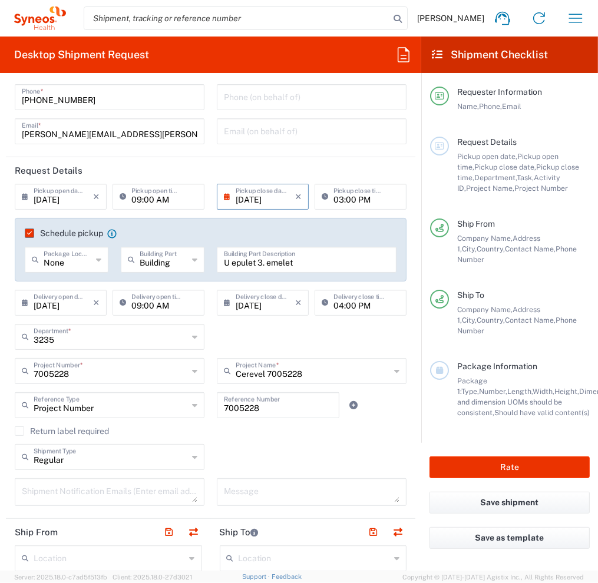
scroll to position [354, 0]
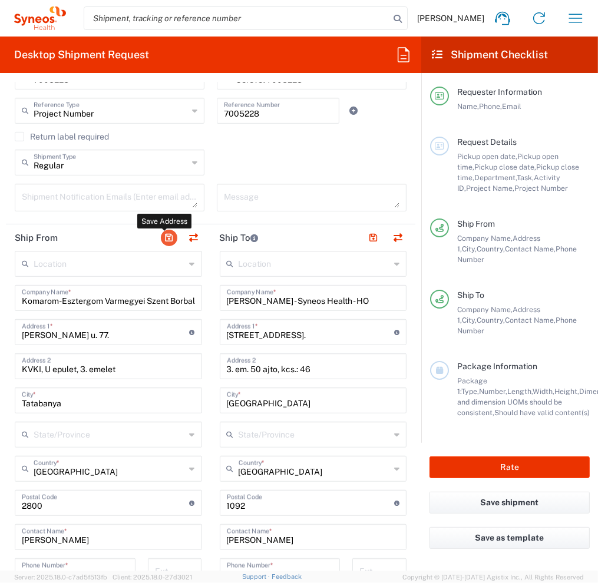
click at [167, 239] on button "button" at bounding box center [169, 238] width 16 height 16
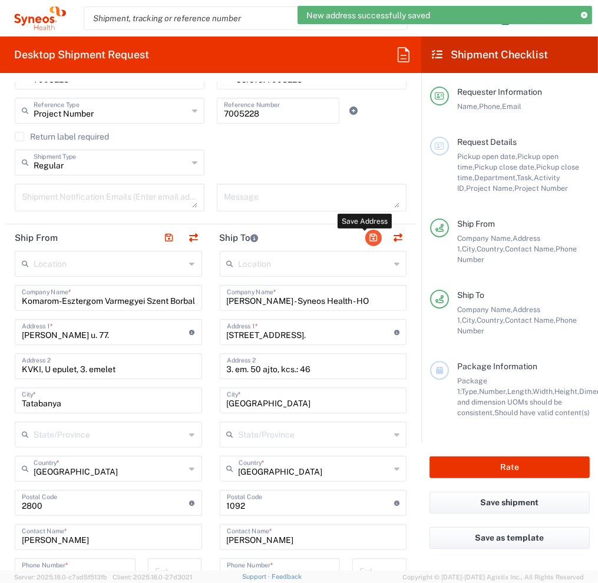
click at [367, 237] on button "button" at bounding box center [373, 238] width 16 height 16
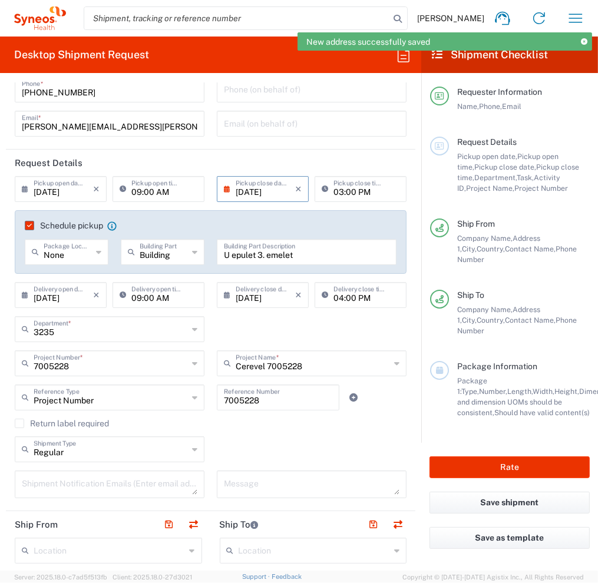
scroll to position [118, 0]
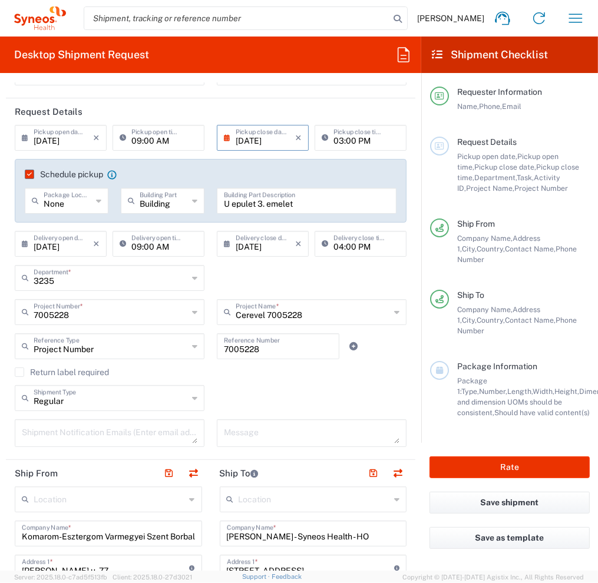
click at [160, 140] on input "09:00 AM" at bounding box center [164, 137] width 66 height 21
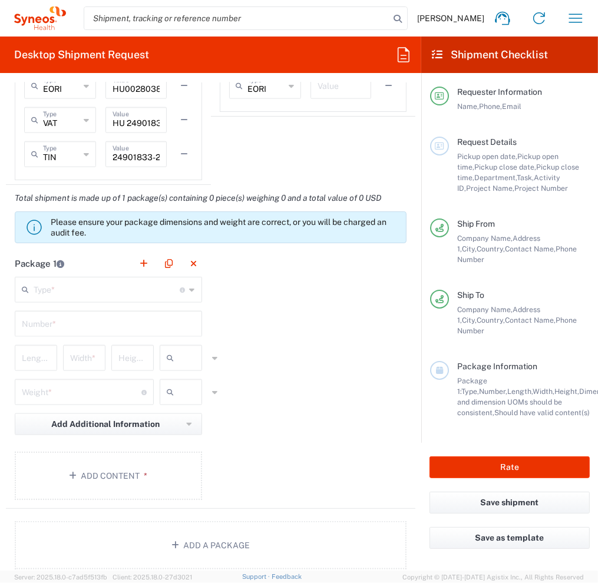
scroll to position [1002, 0]
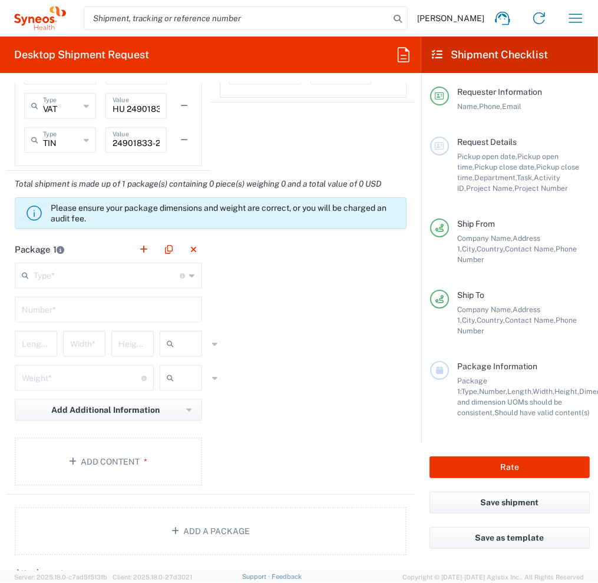
click at [101, 273] on input "text" at bounding box center [107, 275] width 147 height 21
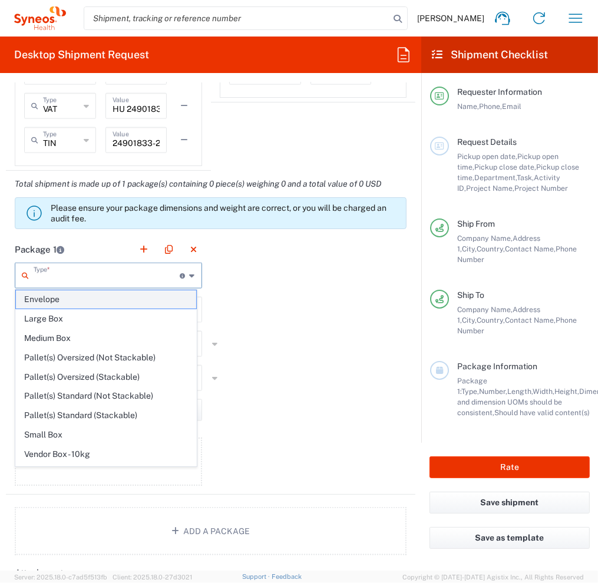
click at [95, 295] on span "Envelope" at bounding box center [106, 300] width 180 height 18
type input "Envelope"
type input "1"
type input "9.5"
type input "12.5"
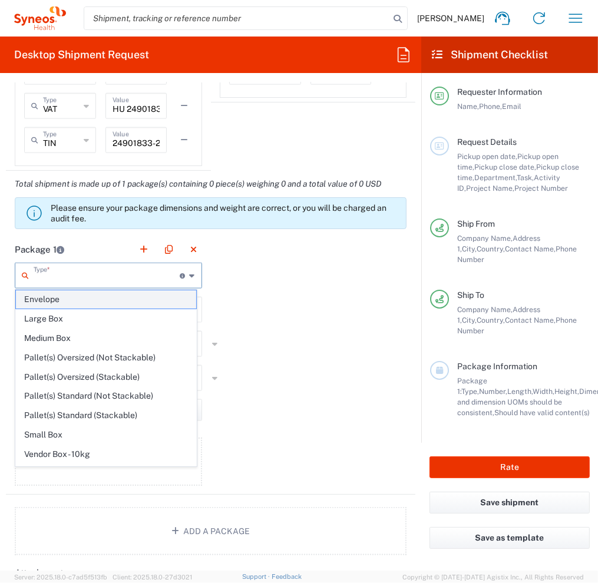
type input "0.25"
type input "in"
type input "0.45"
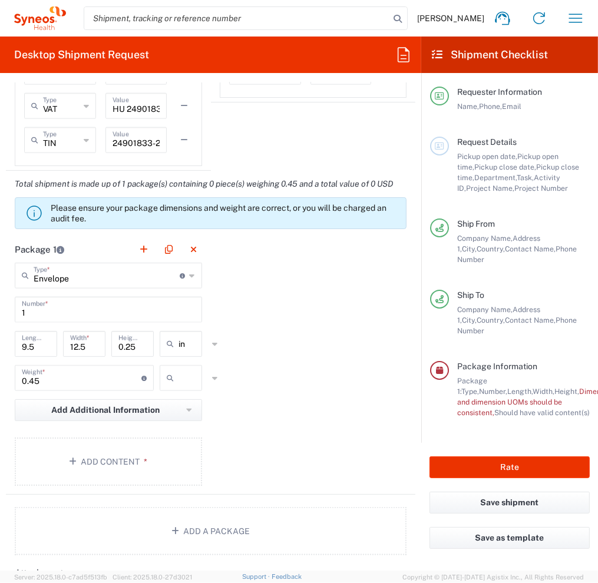
scroll to position [1061, 0]
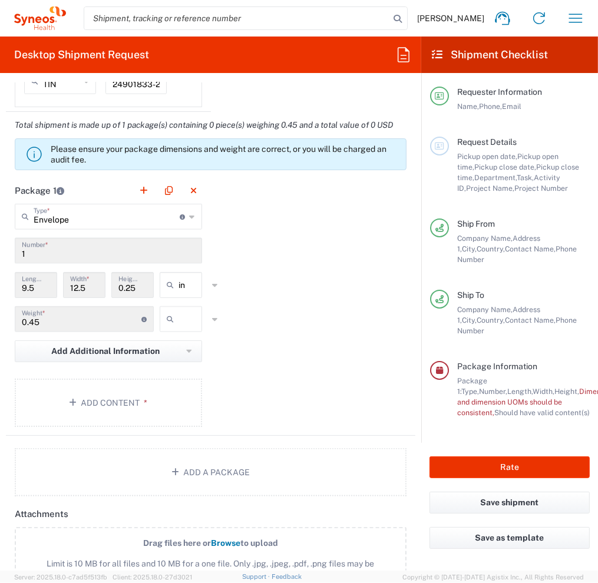
click at [296, 365] on div "Package 1 Envelope Type * Material used to package goods Envelope Large Box Med…" at bounding box center [211, 306] width 410 height 259
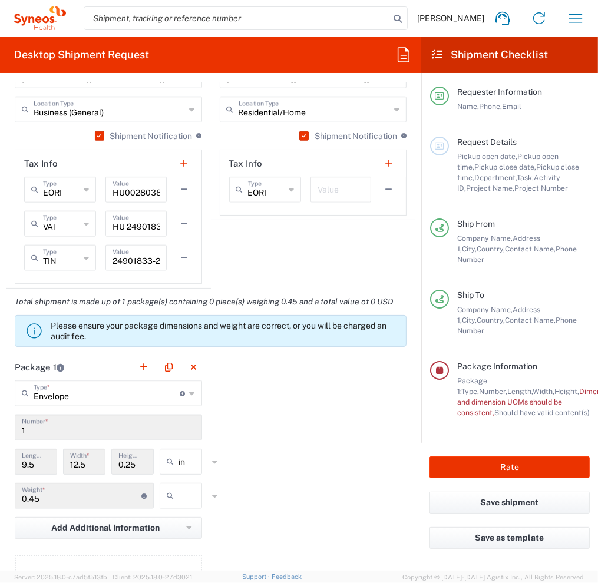
scroll to position [1002, 0]
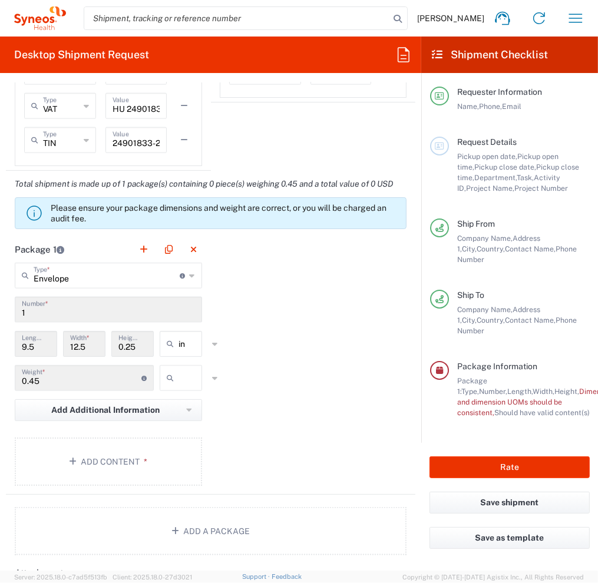
click at [167, 388] on icon at bounding box center [173, 378] width 12 height 19
click at [172, 424] on span "kgs" at bounding box center [176, 429] width 39 height 18
type input "kgs"
click at [245, 387] on div "Package 1 Envelope Type * Material used to package goods Envelope Large Box Med…" at bounding box center [211, 365] width 410 height 259
click at [174, 354] on icon at bounding box center [173, 344] width 12 height 19
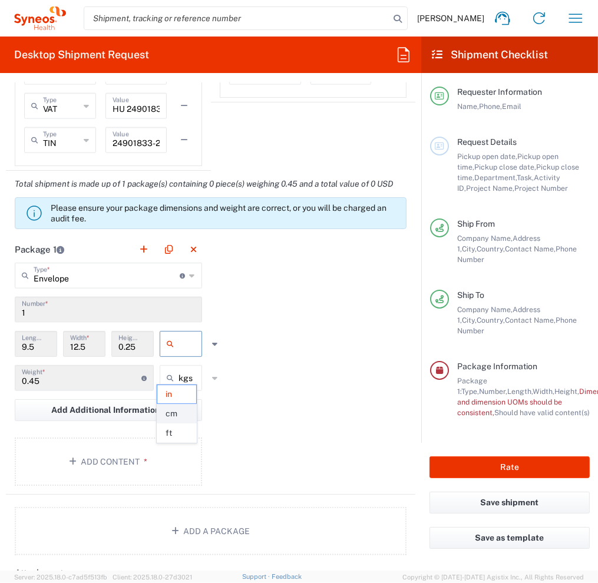
click at [177, 415] on span "cm" at bounding box center [176, 414] width 39 height 18
type input "24.13"
type input "31.75"
type input "0.64"
type input "cm"
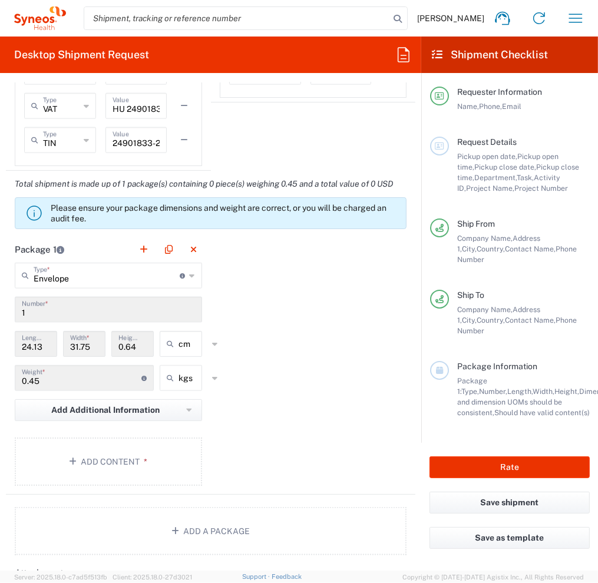
click at [67, 319] on input "1" at bounding box center [108, 309] width 173 height 21
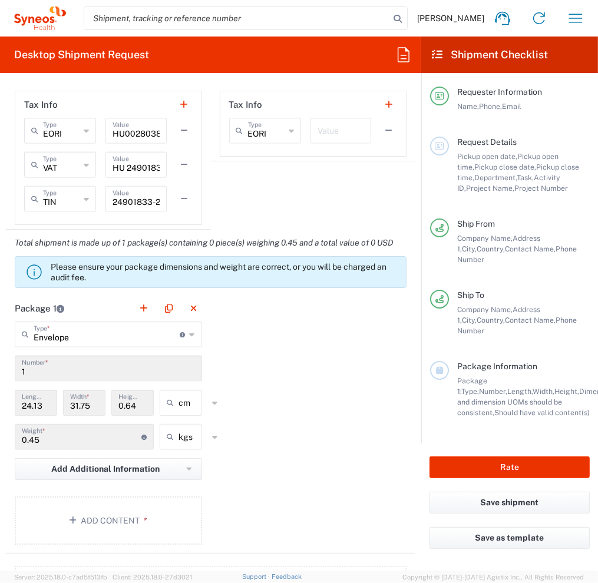
scroll to position [1296, 0]
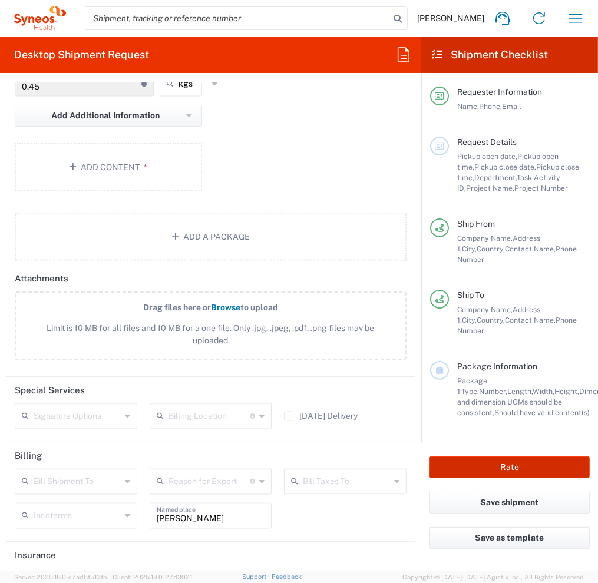
click at [514, 457] on button "Rate" at bounding box center [510, 468] width 160 height 22
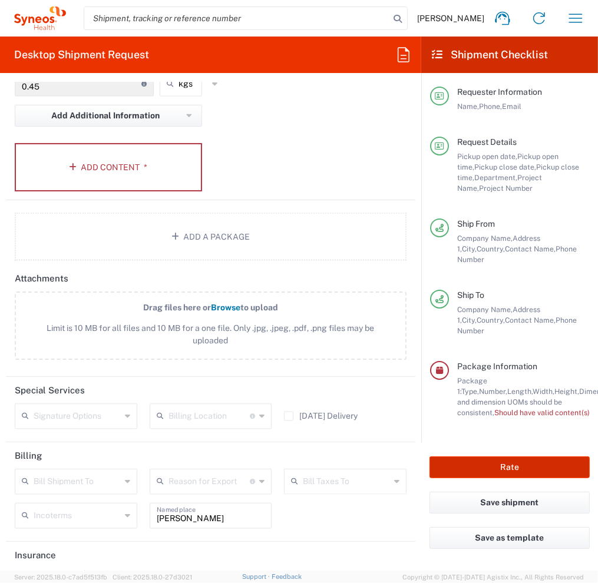
type input "7005228"
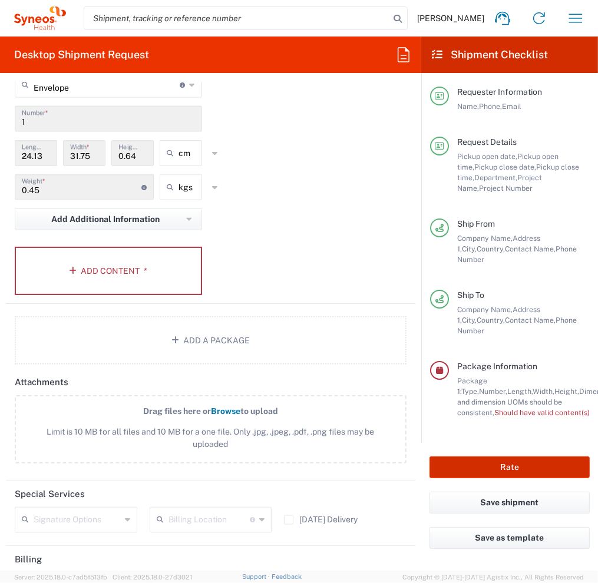
scroll to position [1120, 0]
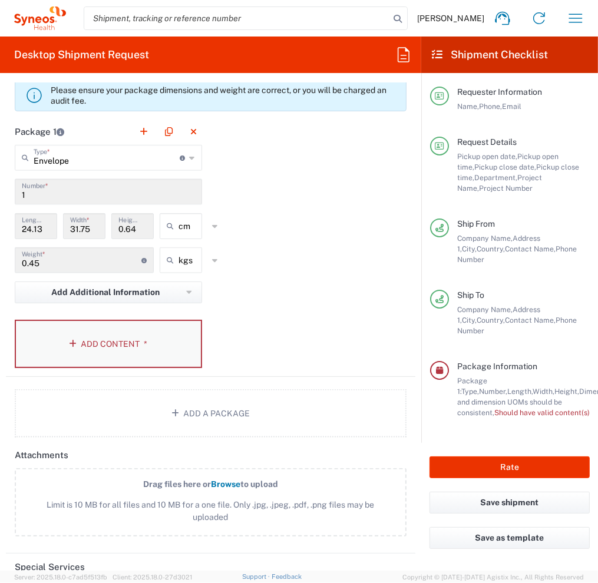
click at [128, 364] on button "Add Content *" at bounding box center [108, 344] width 187 height 48
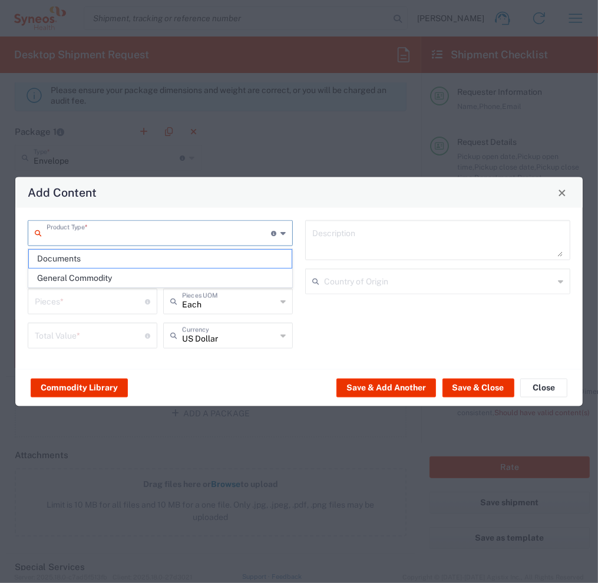
click at [113, 233] on input "text" at bounding box center [159, 232] width 225 height 21
click at [106, 263] on span "Documents" at bounding box center [160, 259] width 263 height 18
type input "Documents"
type input "1"
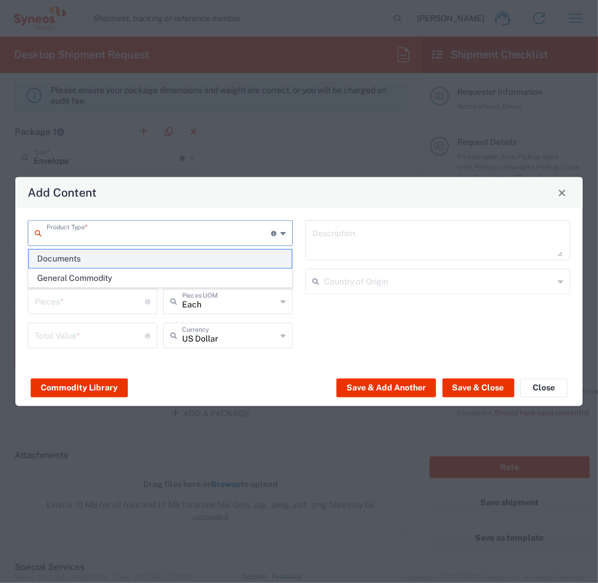
type input "1"
type textarea "Documents"
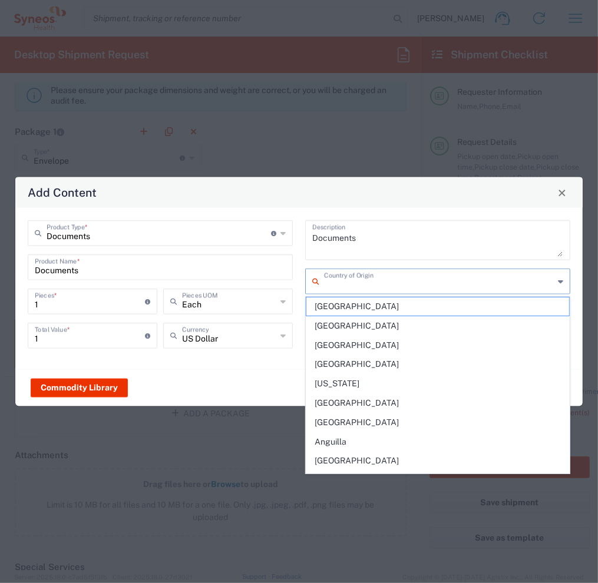
click at [397, 279] on input "text" at bounding box center [439, 280] width 230 height 21
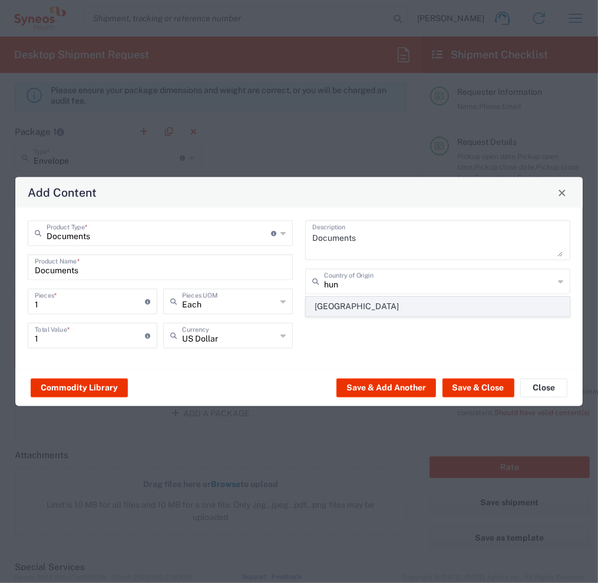
click at [343, 301] on span "[GEOGRAPHIC_DATA]" at bounding box center [437, 307] width 263 height 18
type input "[GEOGRAPHIC_DATA]"
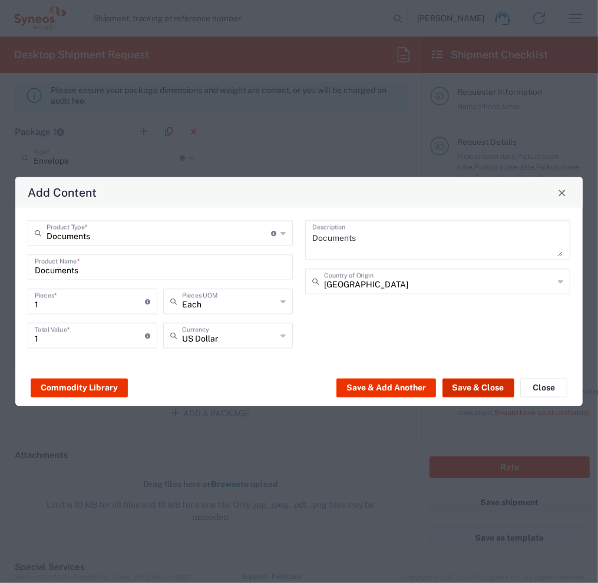
click at [485, 390] on button "Save & Close" at bounding box center [479, 387] width 72 height 19
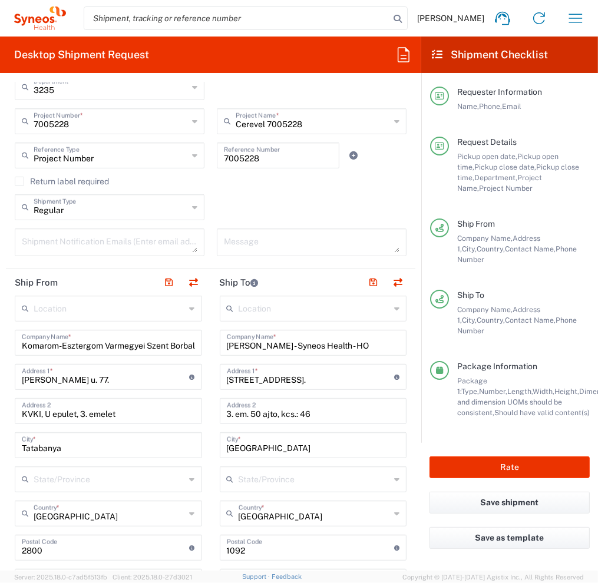
scroll to position [471, 0]
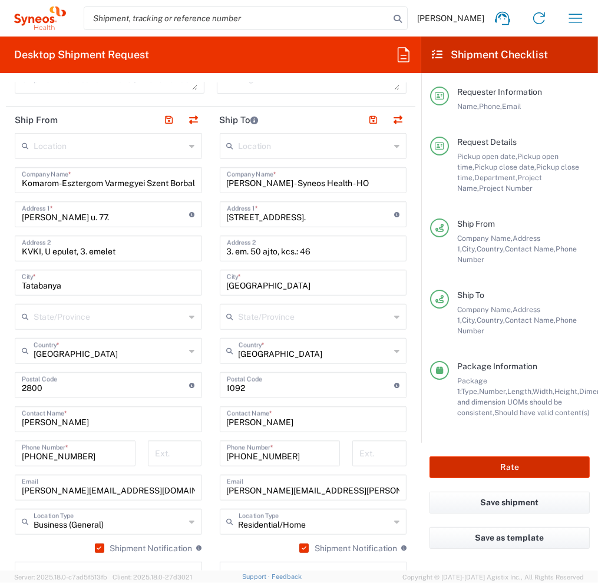
click at [494, 457] on button "Rate" at bounding box center [510, 468] width 160 height 22
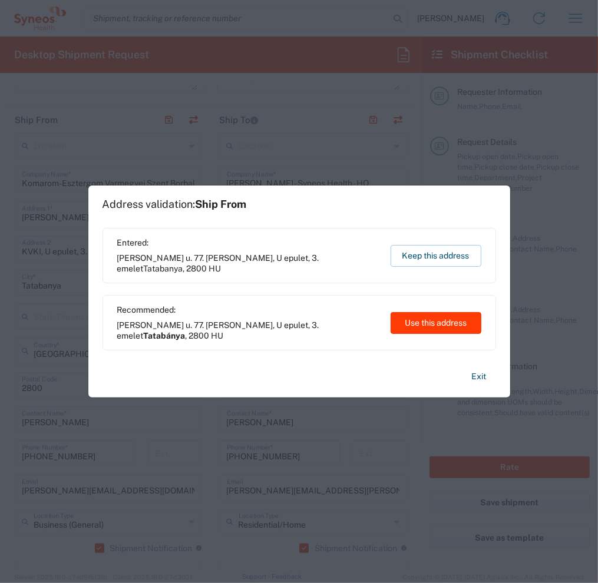
click at [428, 322] on button "Use this address" at bounding box center [436, 323] width 91 height 22
type input "Tatabánya"
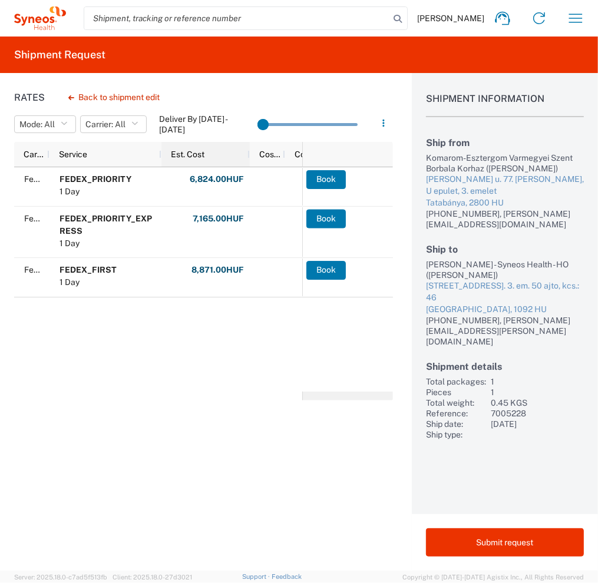
drag, startPoint x: 196, startPoint y: 154, endPoint x: 249, endPoint y: 159, distance: 53.2
click at [249, 159] on div at bounding box center [249, 154] width 5 height 25
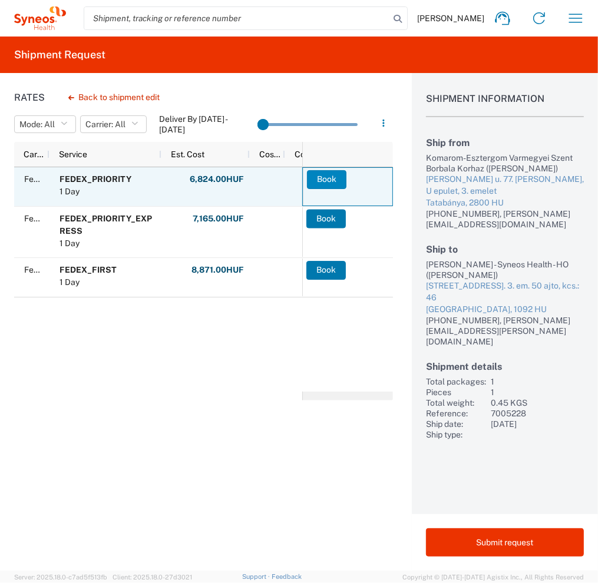
click at [326, 182] on button "Book" at bounding box center [326, 179] width 39 height 19
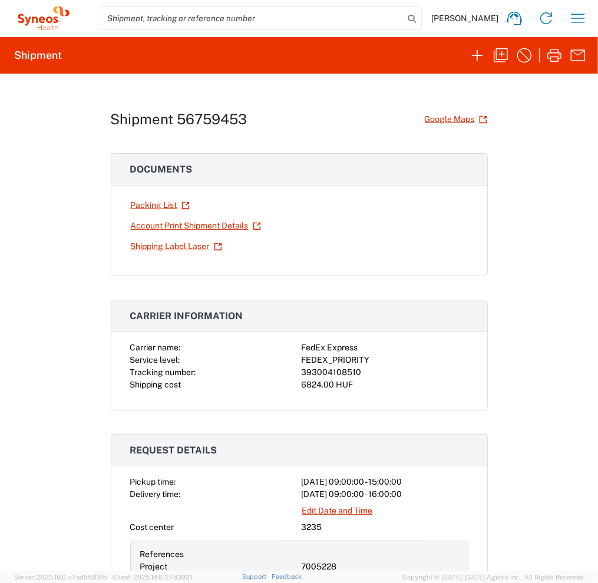
drag, startPoint x: 192, startPoint y: 246, endPoint x: 87, endPoint y: 276, distance: 108.4
click at [87, 276] on div "Shipment 56759453 Google Maps Documents Packing List Account Print Shipment Det…" at bounding box center [299, 322] width 598 height 497
click at [160, 242] on link "Shipping Label Laser" at bounding box center [176, 246] width 93 height 21
